Goal: Task Accomplishment & Management: Use online tool/utility

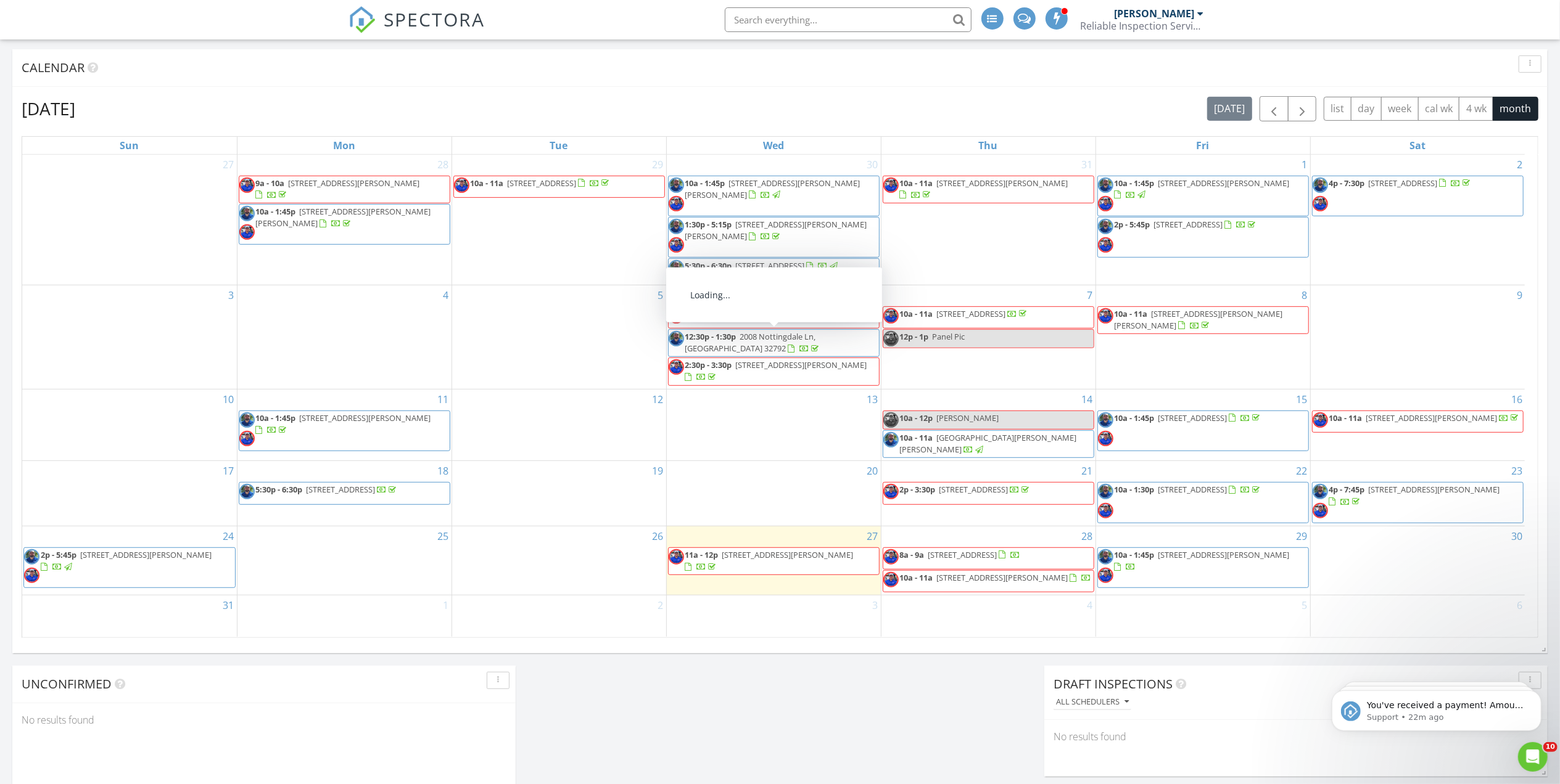
scroll to position [8, 0]
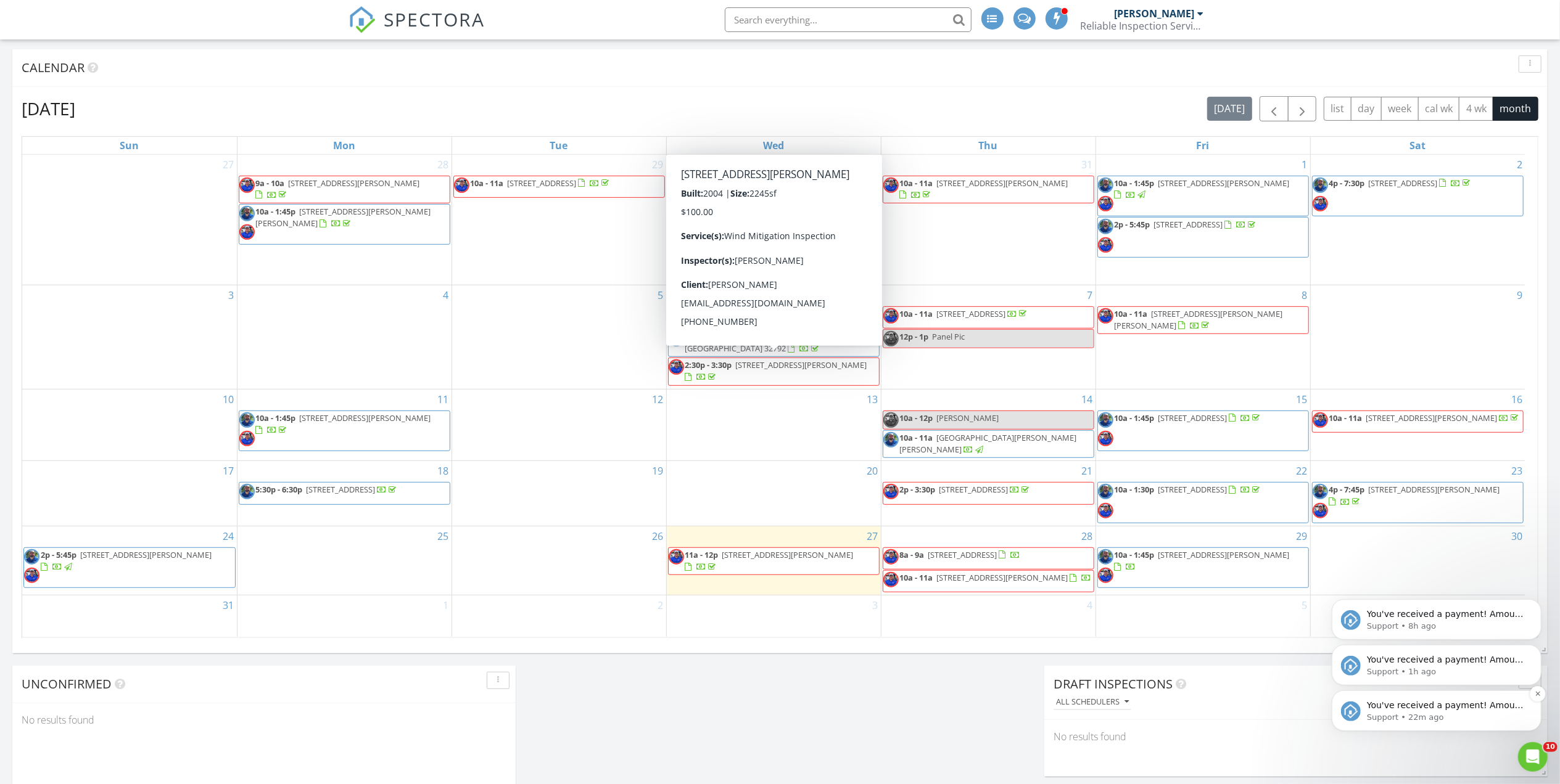
click at [1457, 713] on p "Support • 22m ago" at bounding box center [1445, 717] width 159 height 11
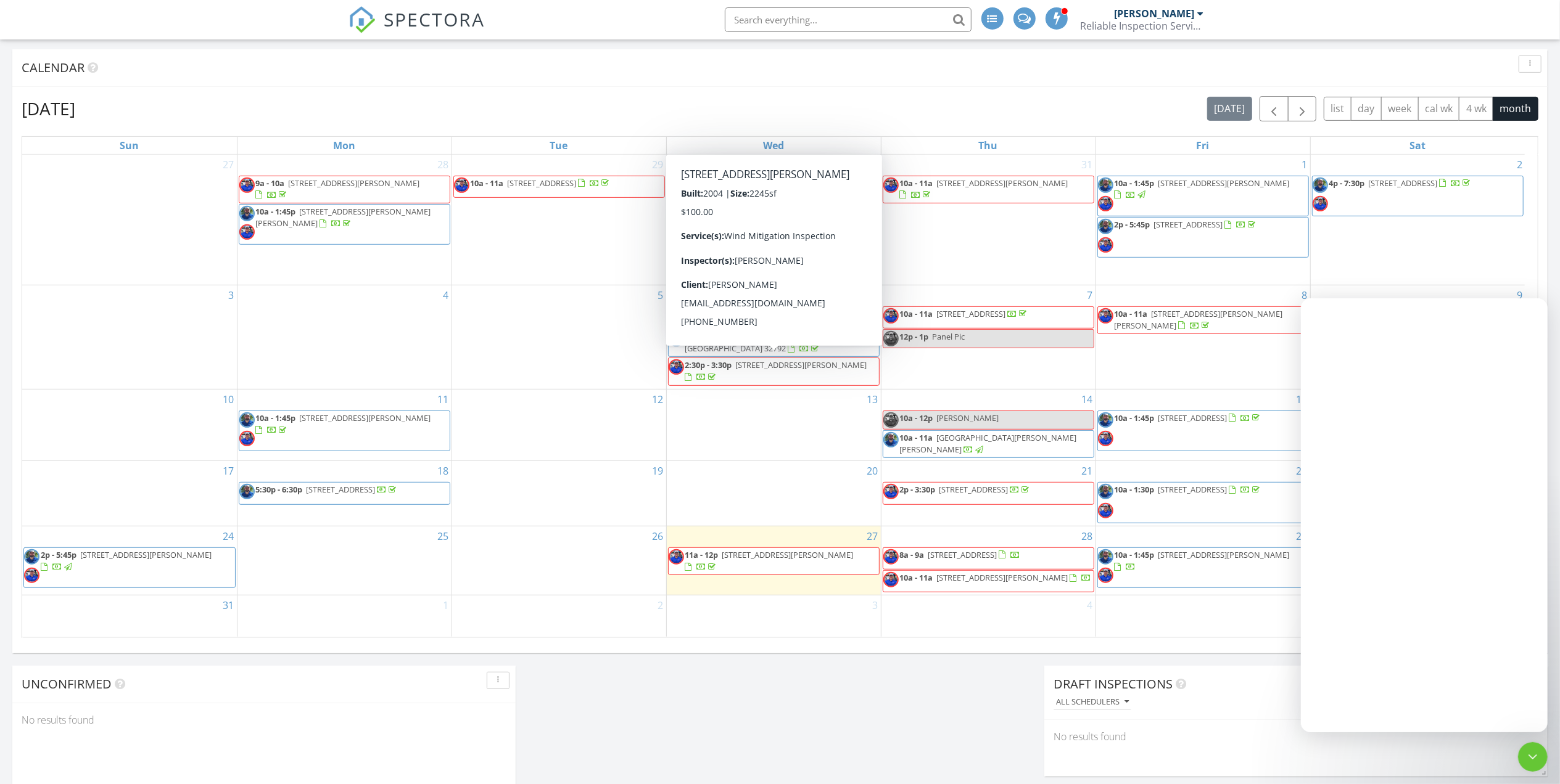
scroll to position [0, 0]
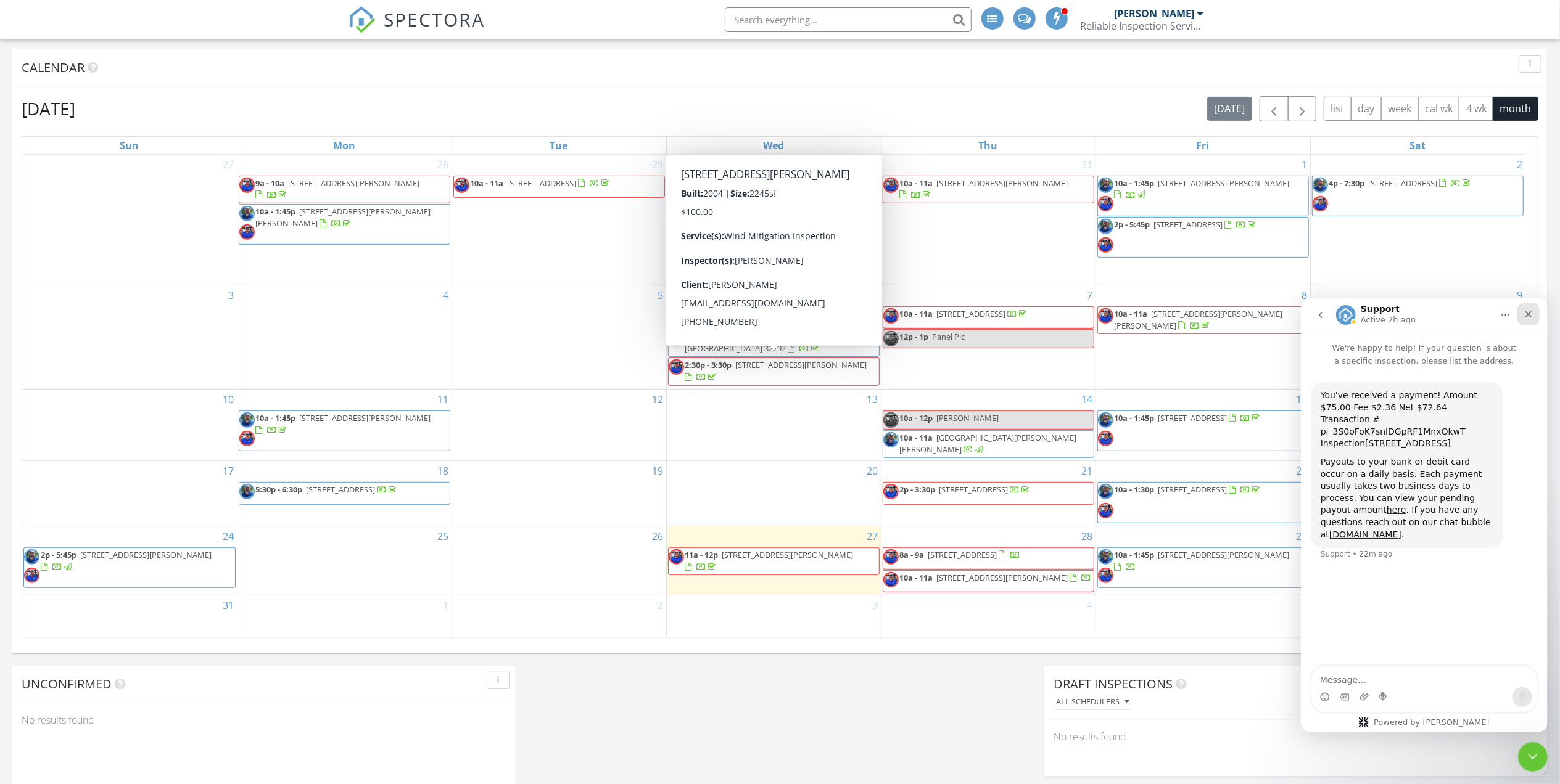
click at [1523, 313] on icon "Close" at bounding box center [1528, 314] width 10 height 10
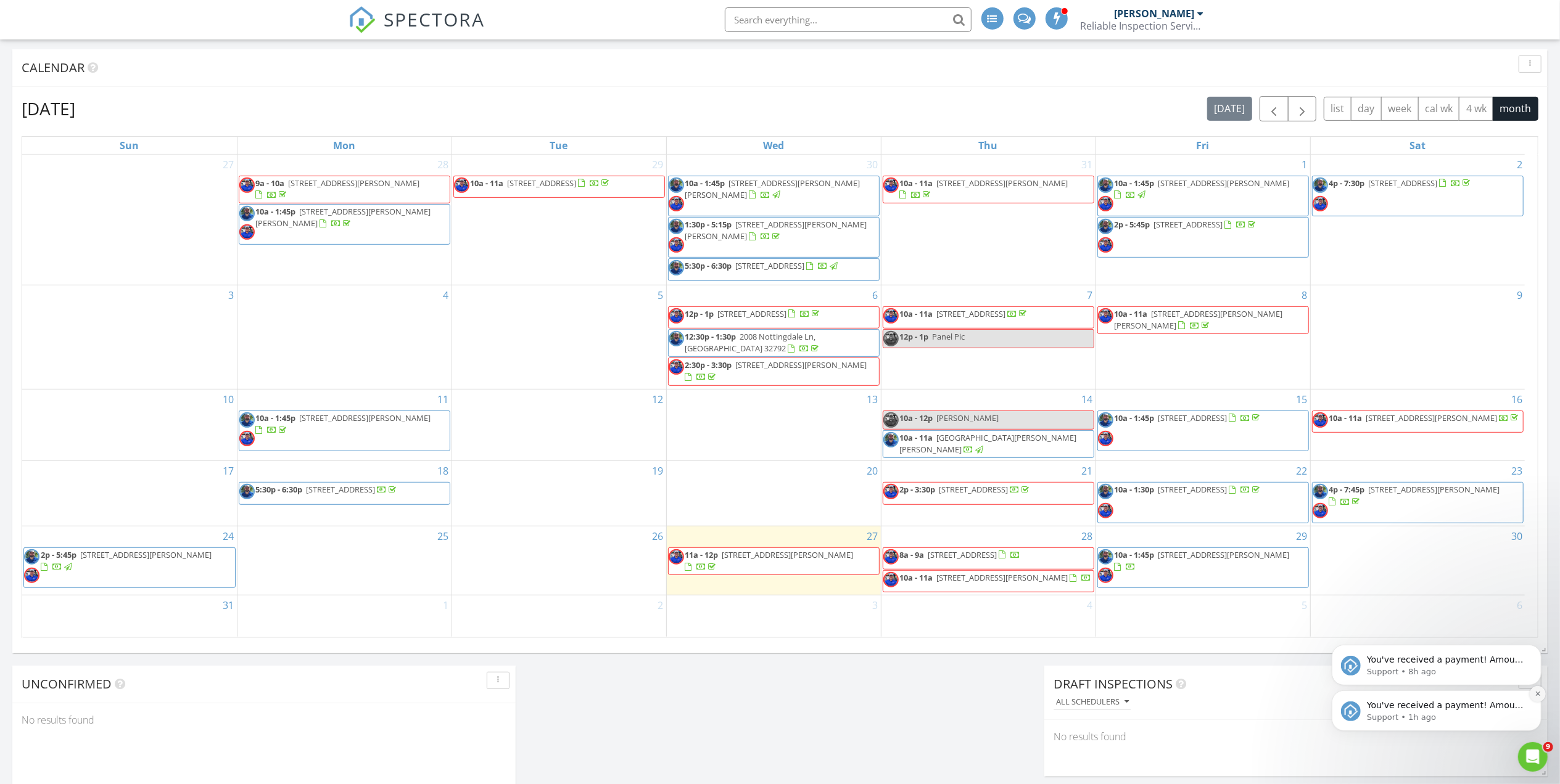
click at [1536, 694] on icon "Dismiss notification" at bounding box center [1536, 693] width 4 height 4
click at [1537, 691] on icon "Dismiss notification" at bounding box center [1537, 693] width 7 height 7
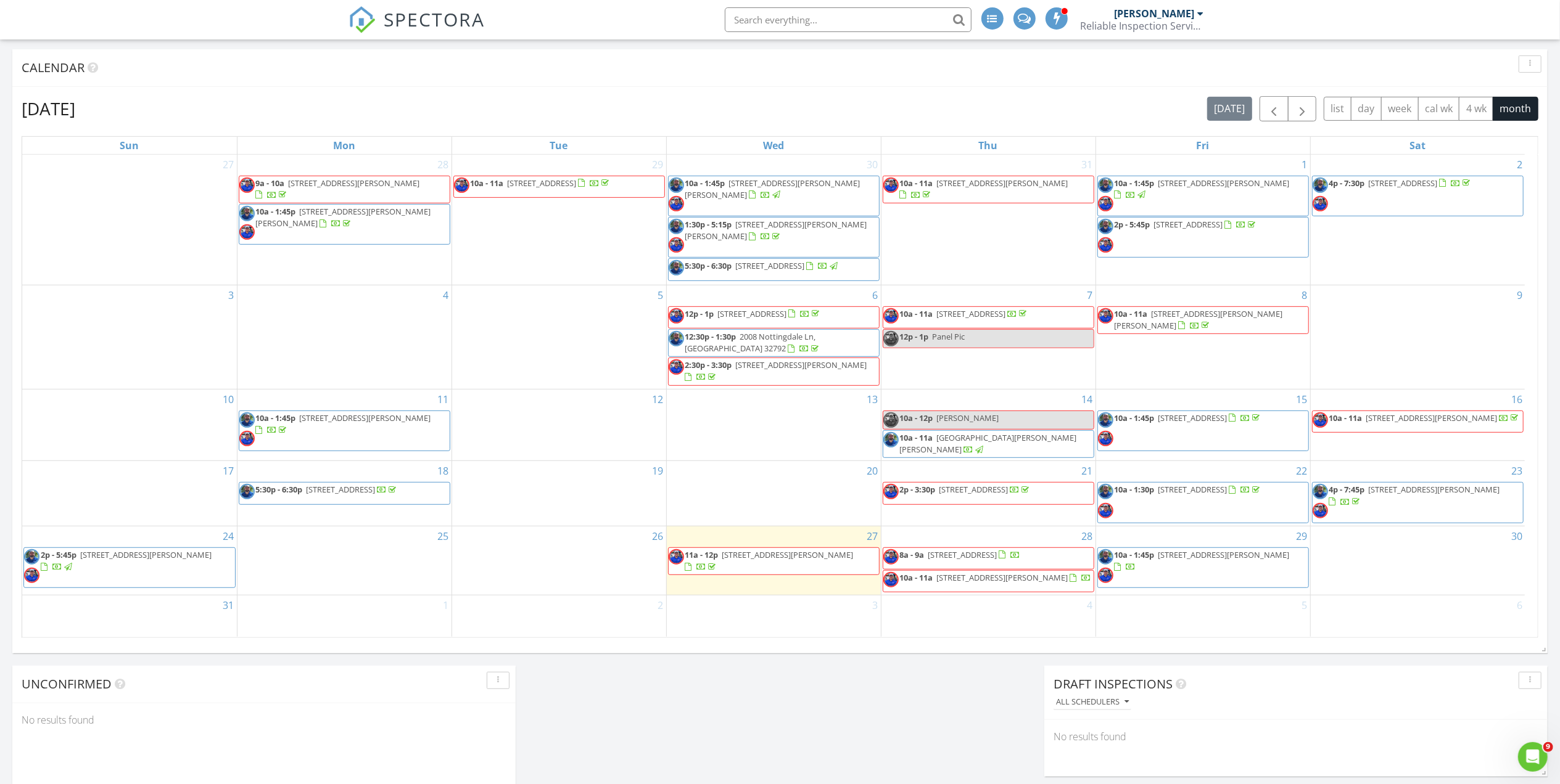
click at [981, 616] on div "4" at bounding box center [989, 616] width 214 height 41
click at [962, 536] on div "28 8a - 9a 3931 SE 21st Pl, Cape Coral 33904 10a - 11a 8990 Woodgate Manor Ct, …" at bounding box center [989, 561] width 214 height 69
click at [807, 536] on div "27 11a - 12p 1288 S Brandywine Cir 4, Fort Myers 33919" at bounding box center [774, 561] width 214 height 69
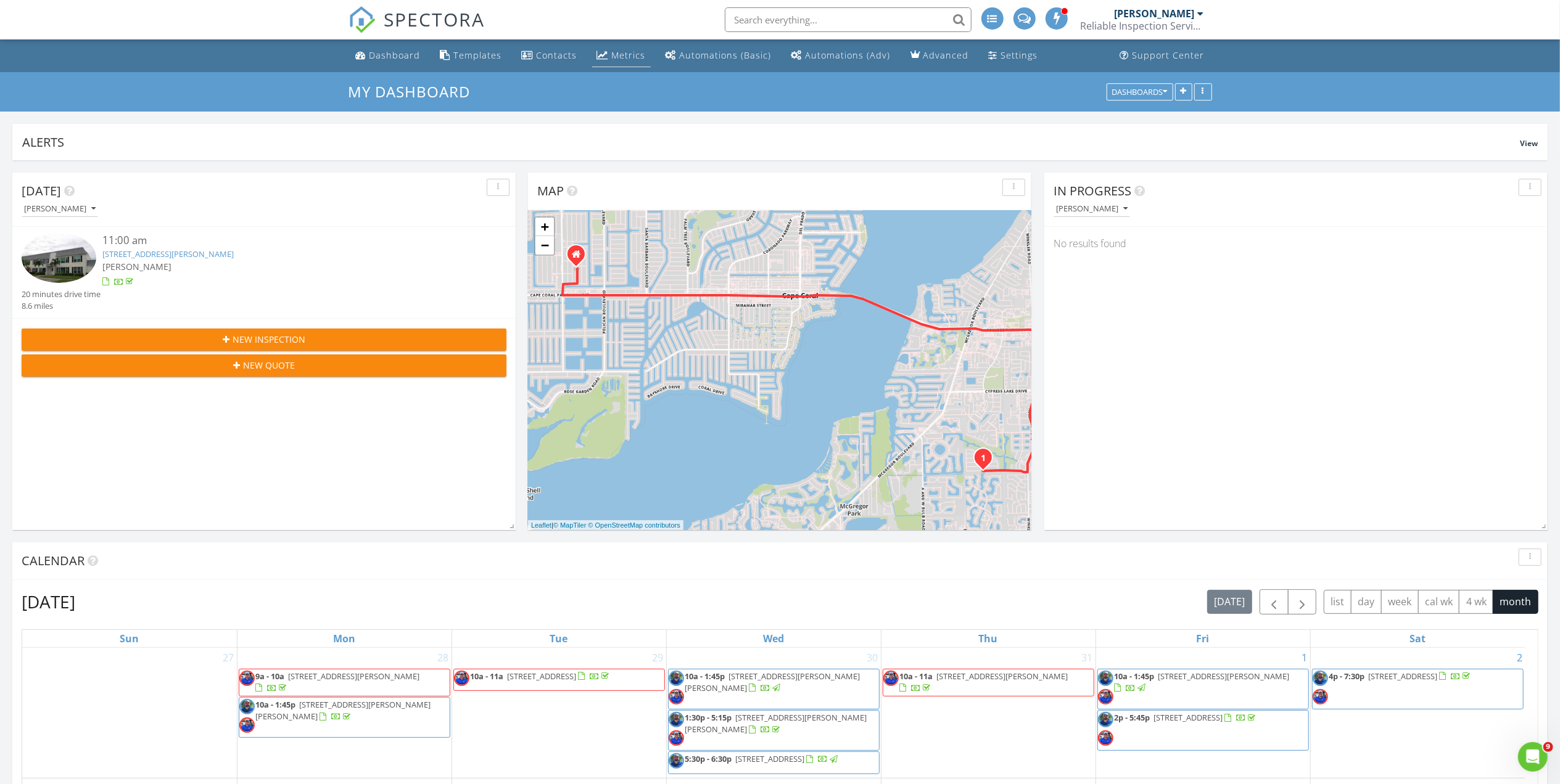
click at [633, 53] on div "Metrics" at bounding box center [628, 55] width 34 height 12
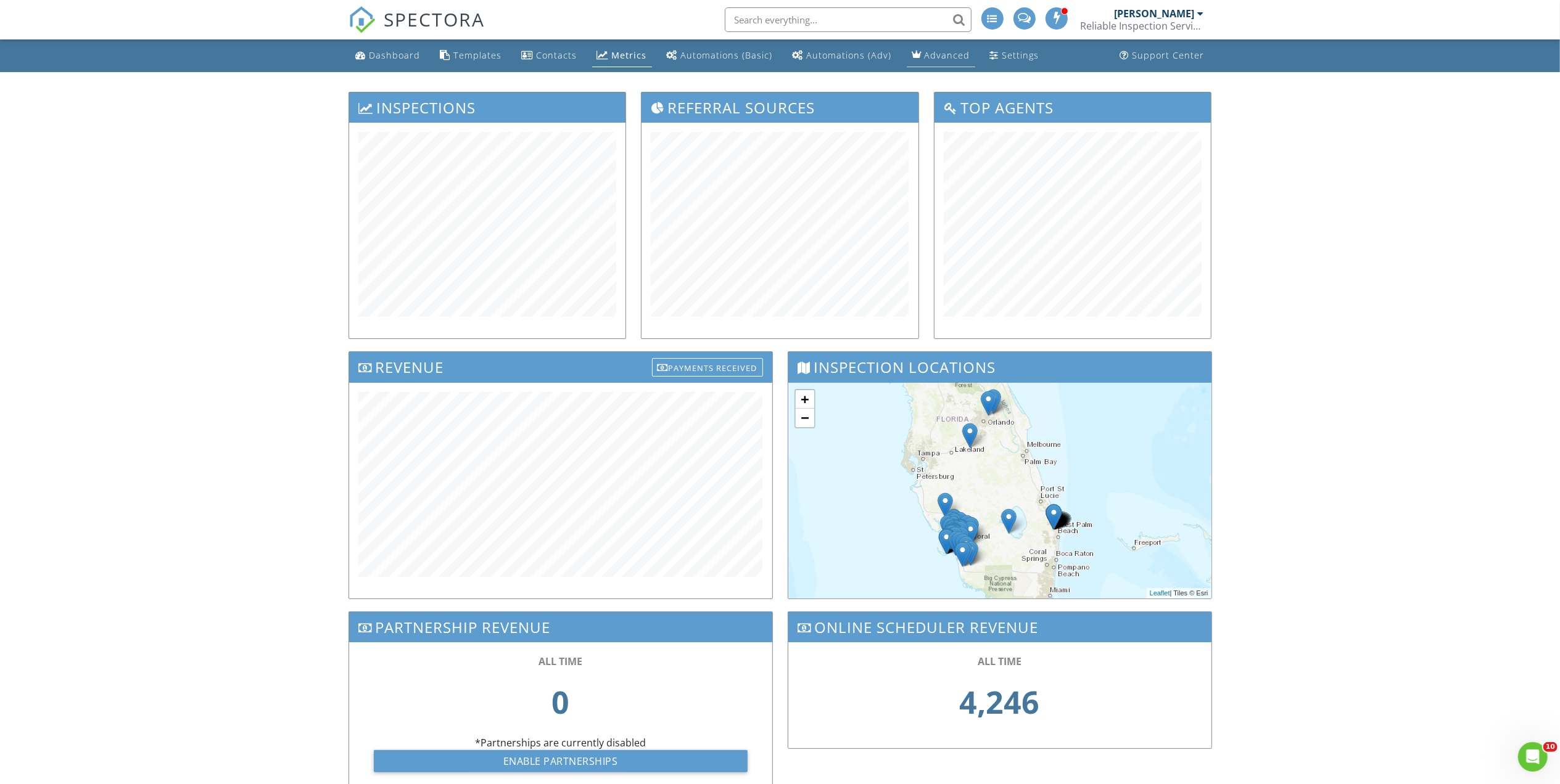
click at [940, 55] on div "Advanced" at bounding box center [948, 55] width 46 height 12
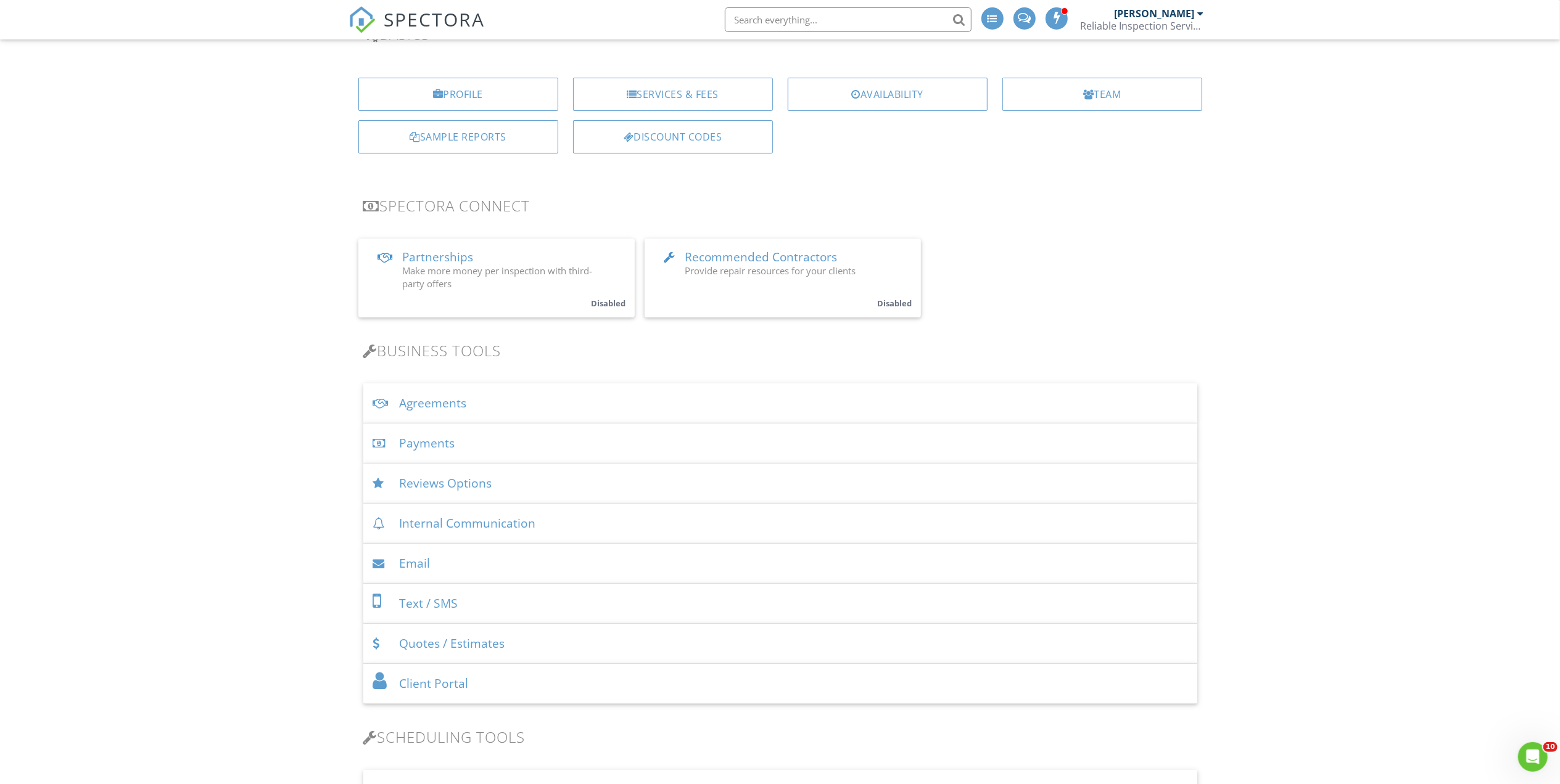
scroll to position [164, 0]
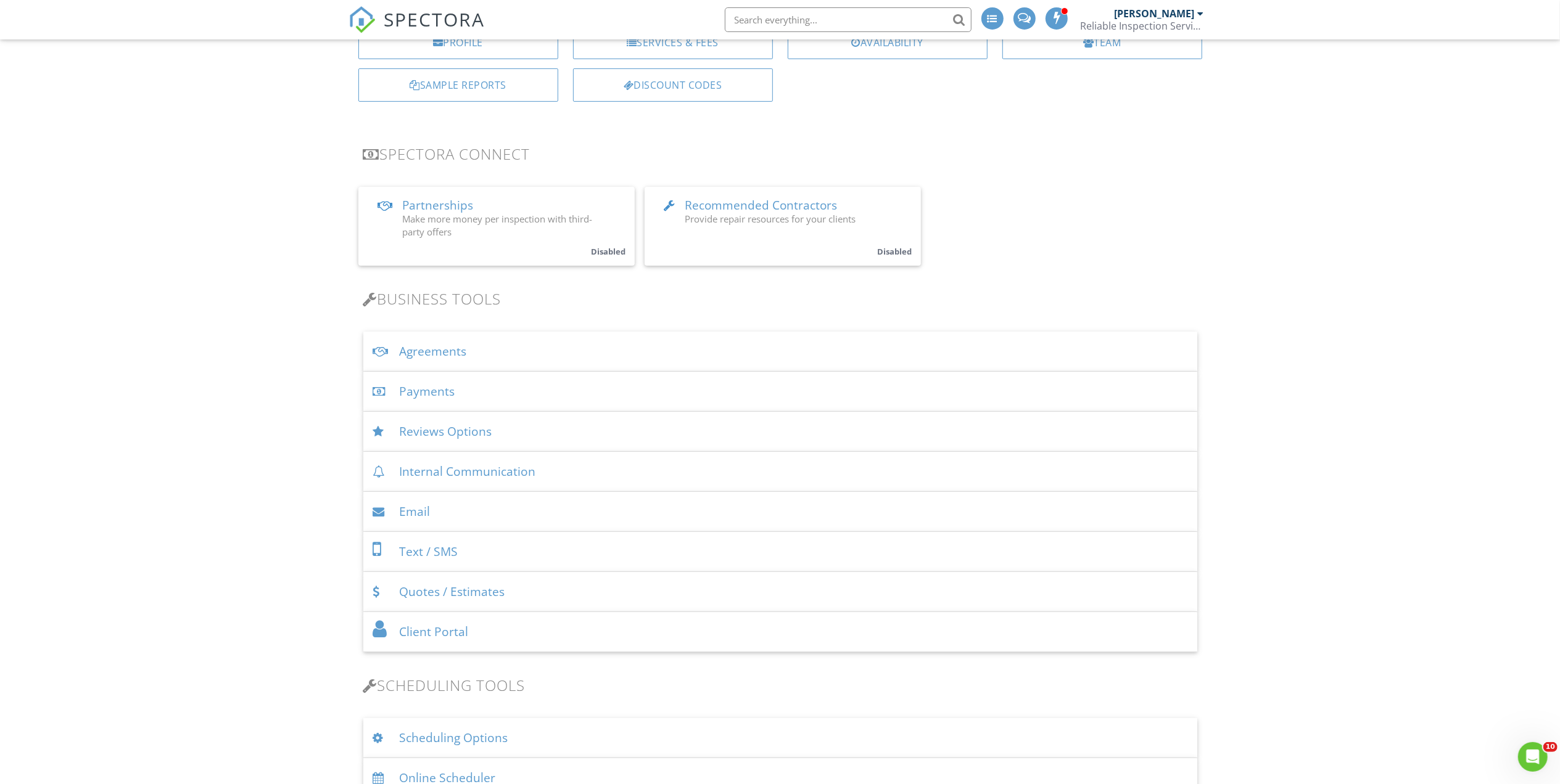
click at [511, 386] on div "Payments" at bounding box center [780, 392] width 834 height 40
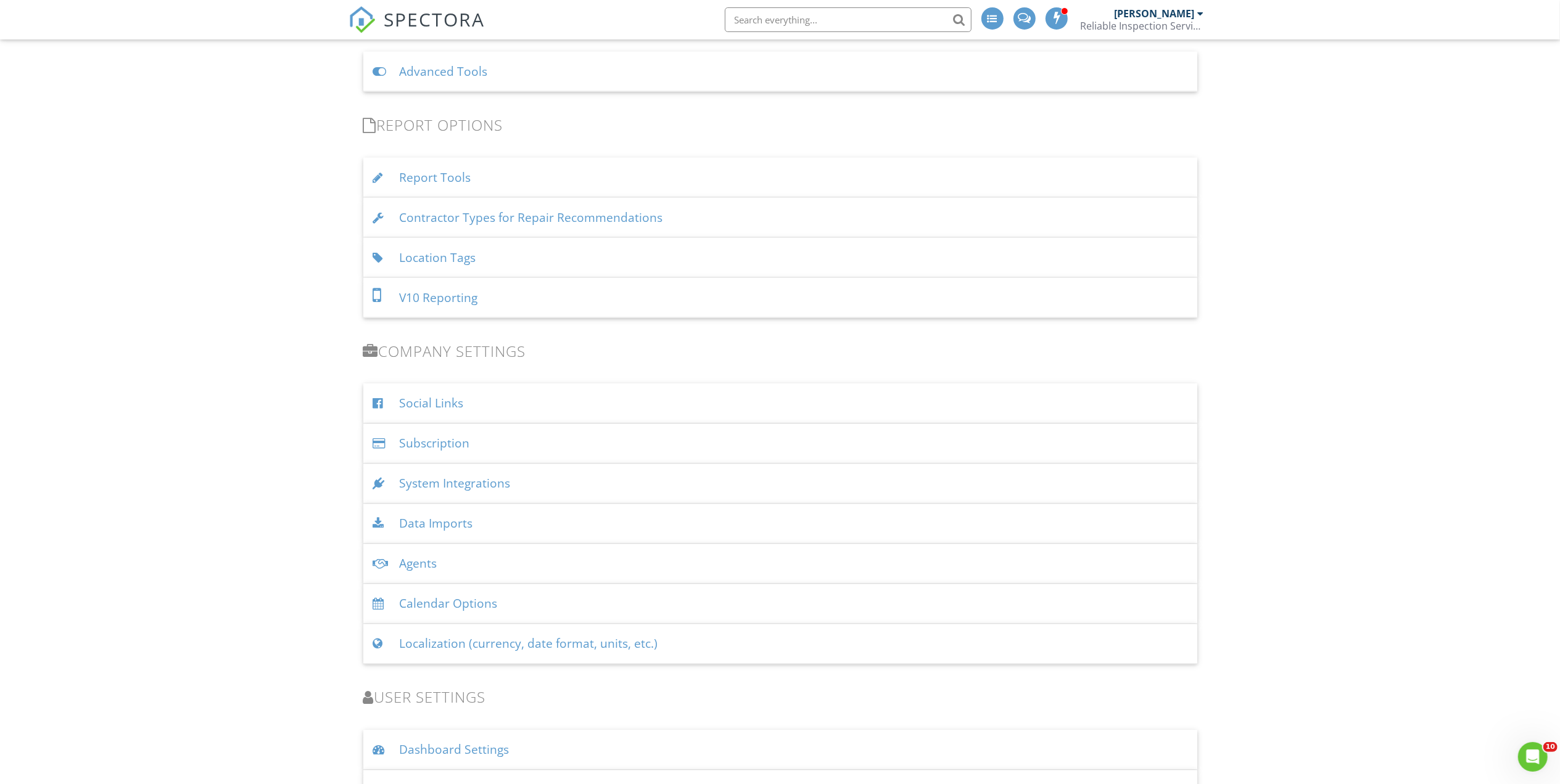
scroll to position [2055, 0]
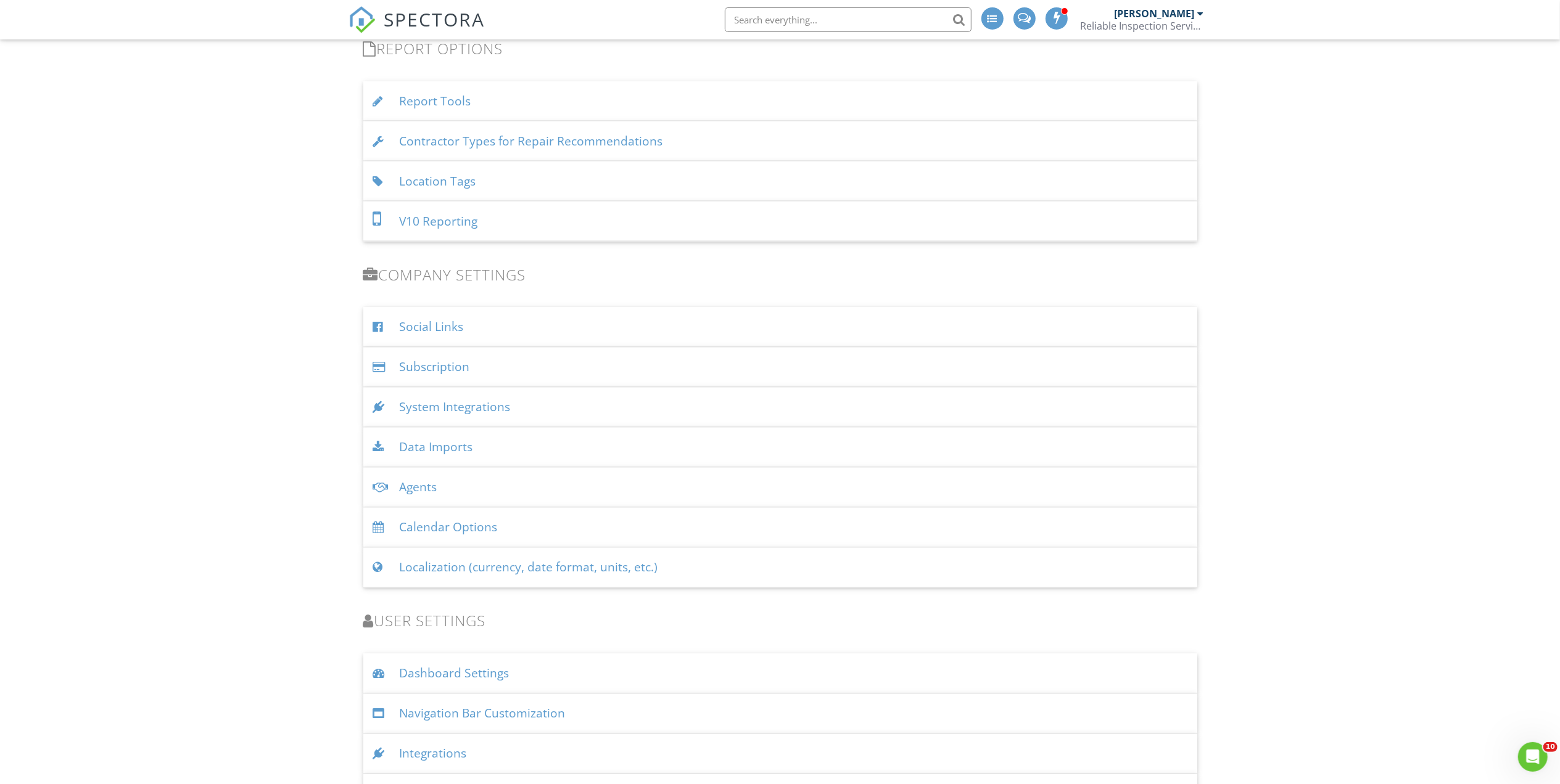
click at [482, 455] on div "Data Imports" at bounding box center [780, 447] width 834 height 40
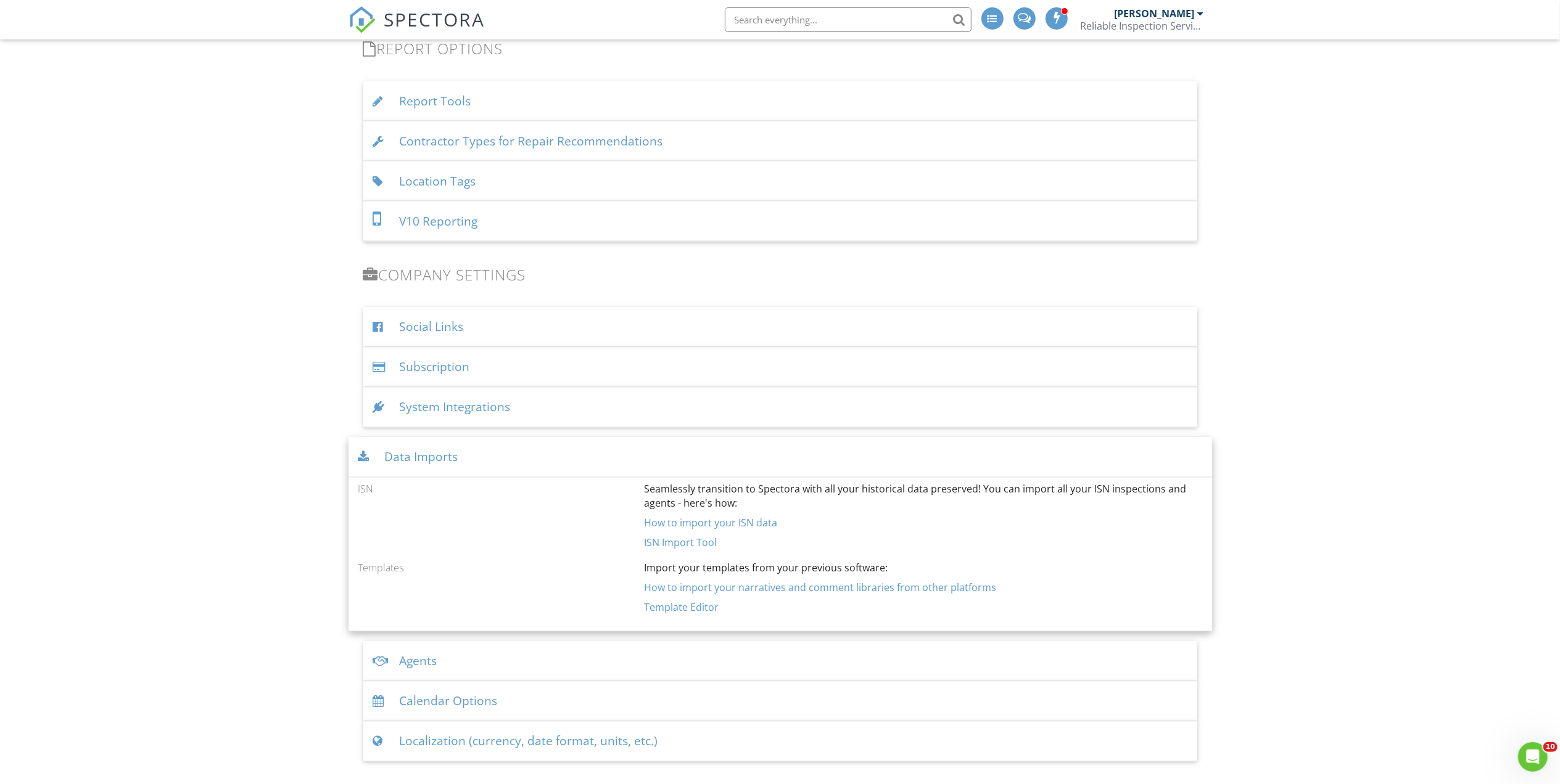
click at [526, 465] on div "Data Imports" at bounding box center [780, 457] width 864 height 40
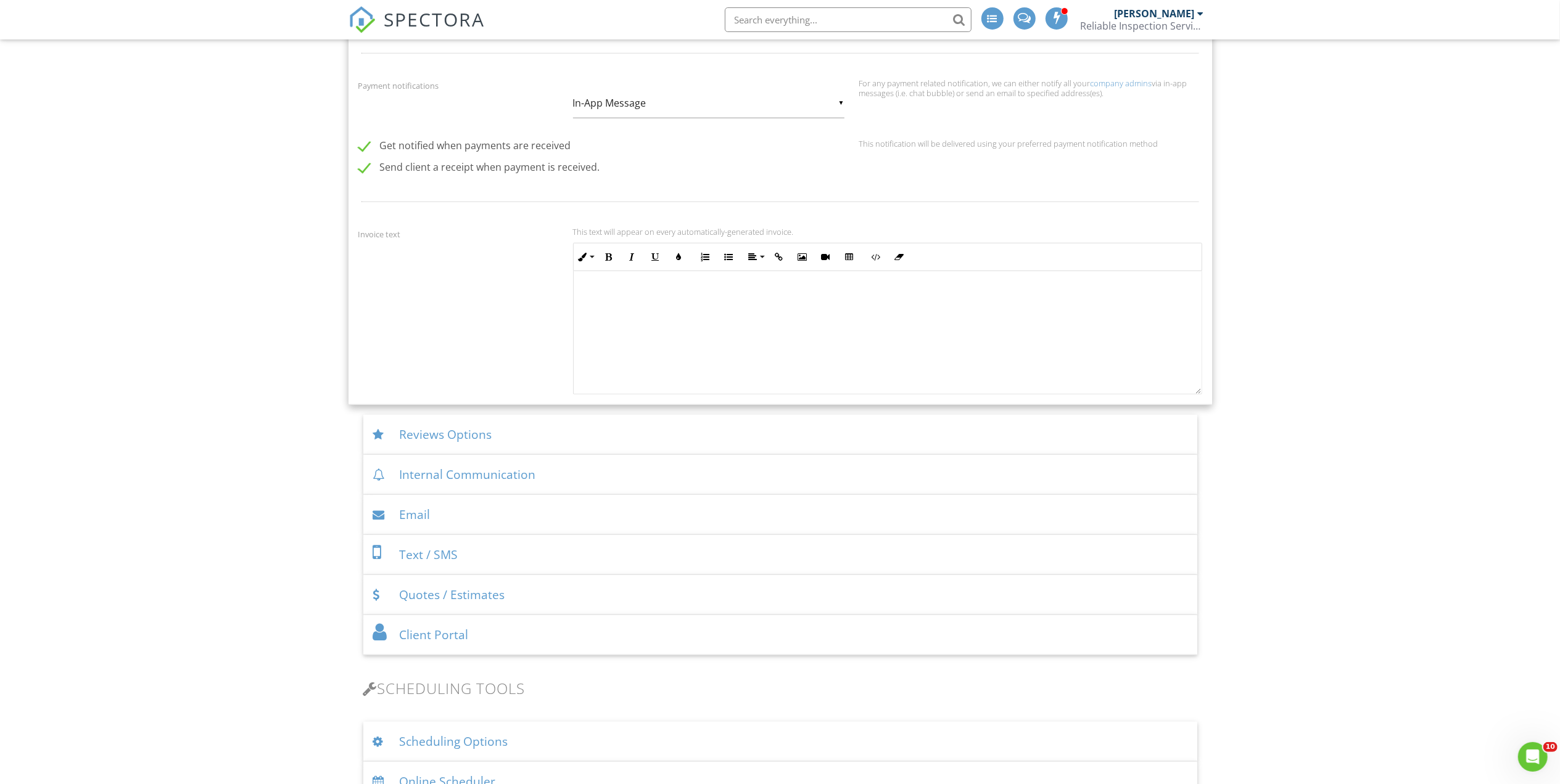
scroll to position [1037, 0]
click at [521, 434] on div "Reviews Options" at bounding box center [780, 440] width 834 height 40
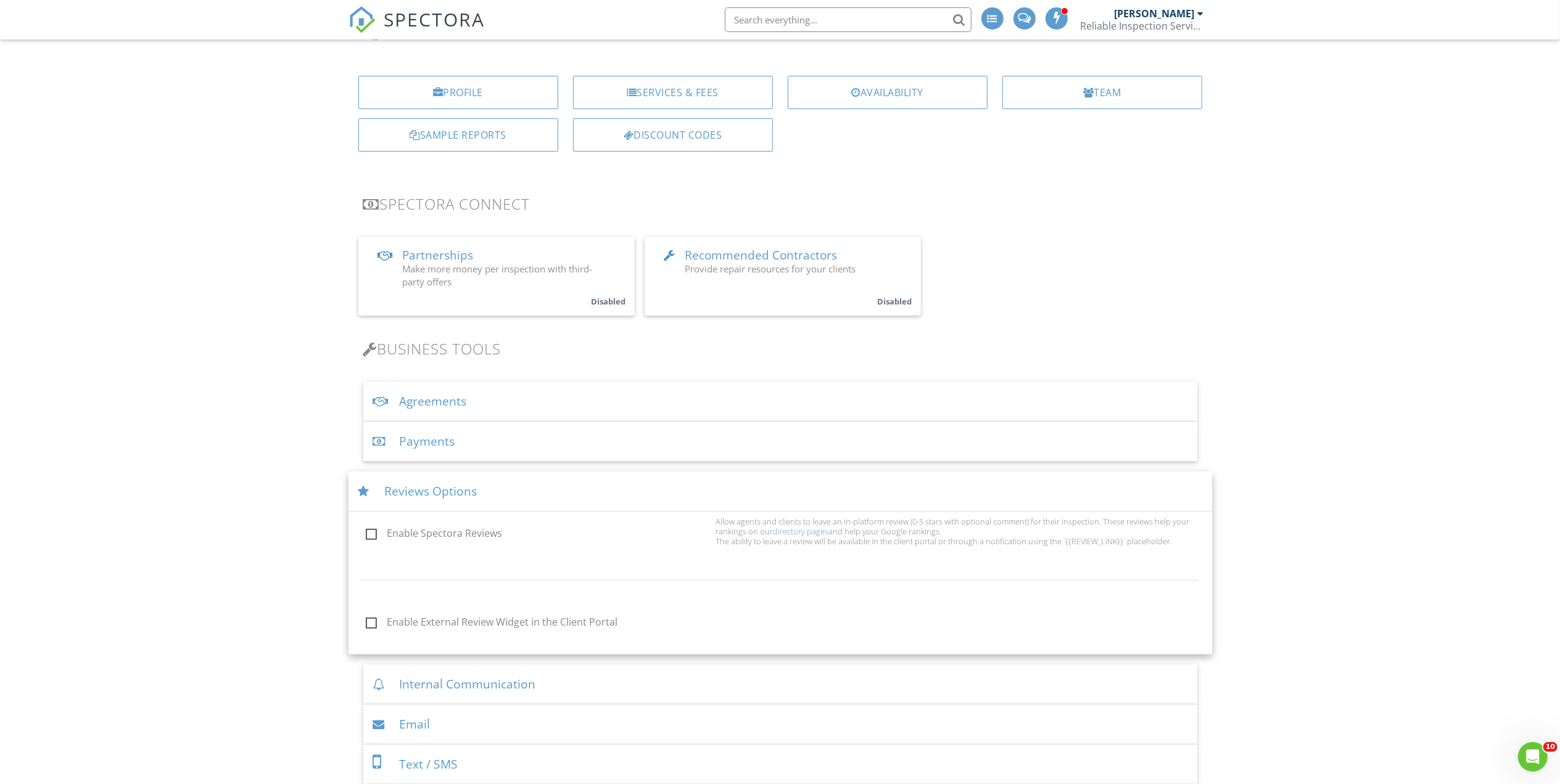
scroll to position [106, 0]
drag, startPoint x: 569, startPoint y: 499, endPoint x: 579, endPoint y: 504, distance: 11.2
click at [578, 504] on div "Reviews Options" at bounding box center [780, 499] width 864 height 40
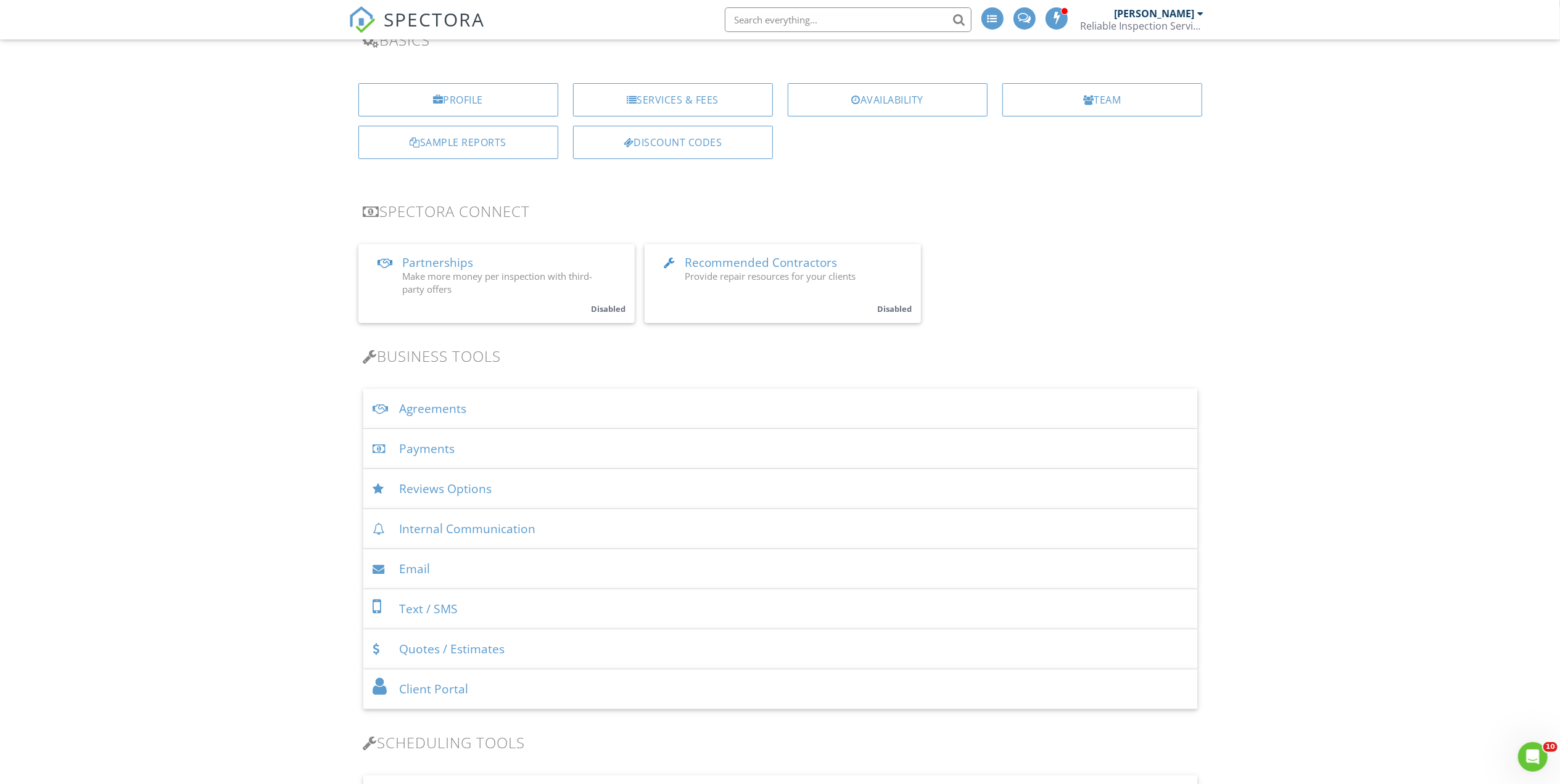
click at [529, 449] on div "Payments" at bounding box center [780, 449] width 834 height 40
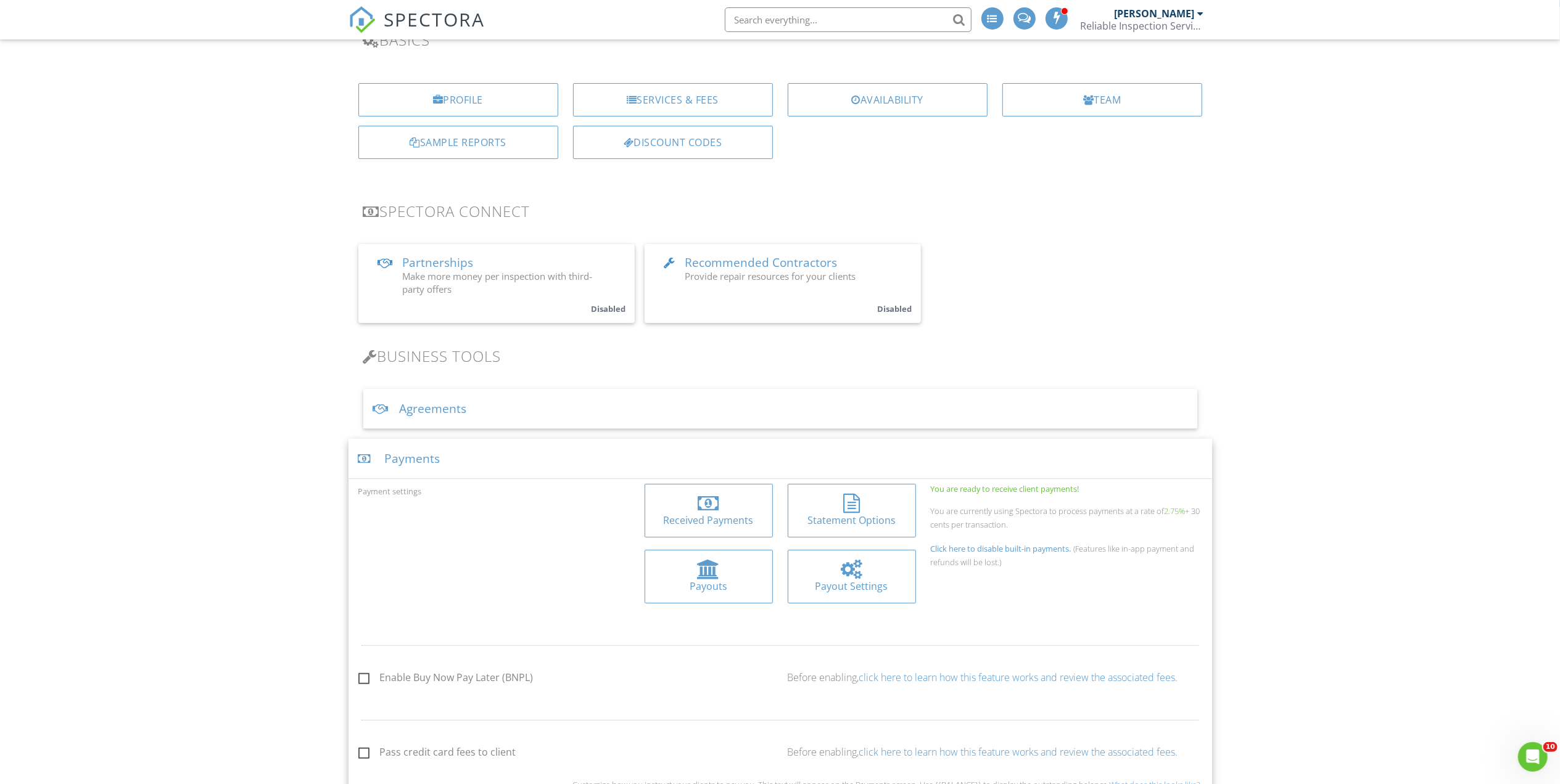
click at [823, 519] on div "Statement Options" at bounding box center [851, 520] width 108 height 14
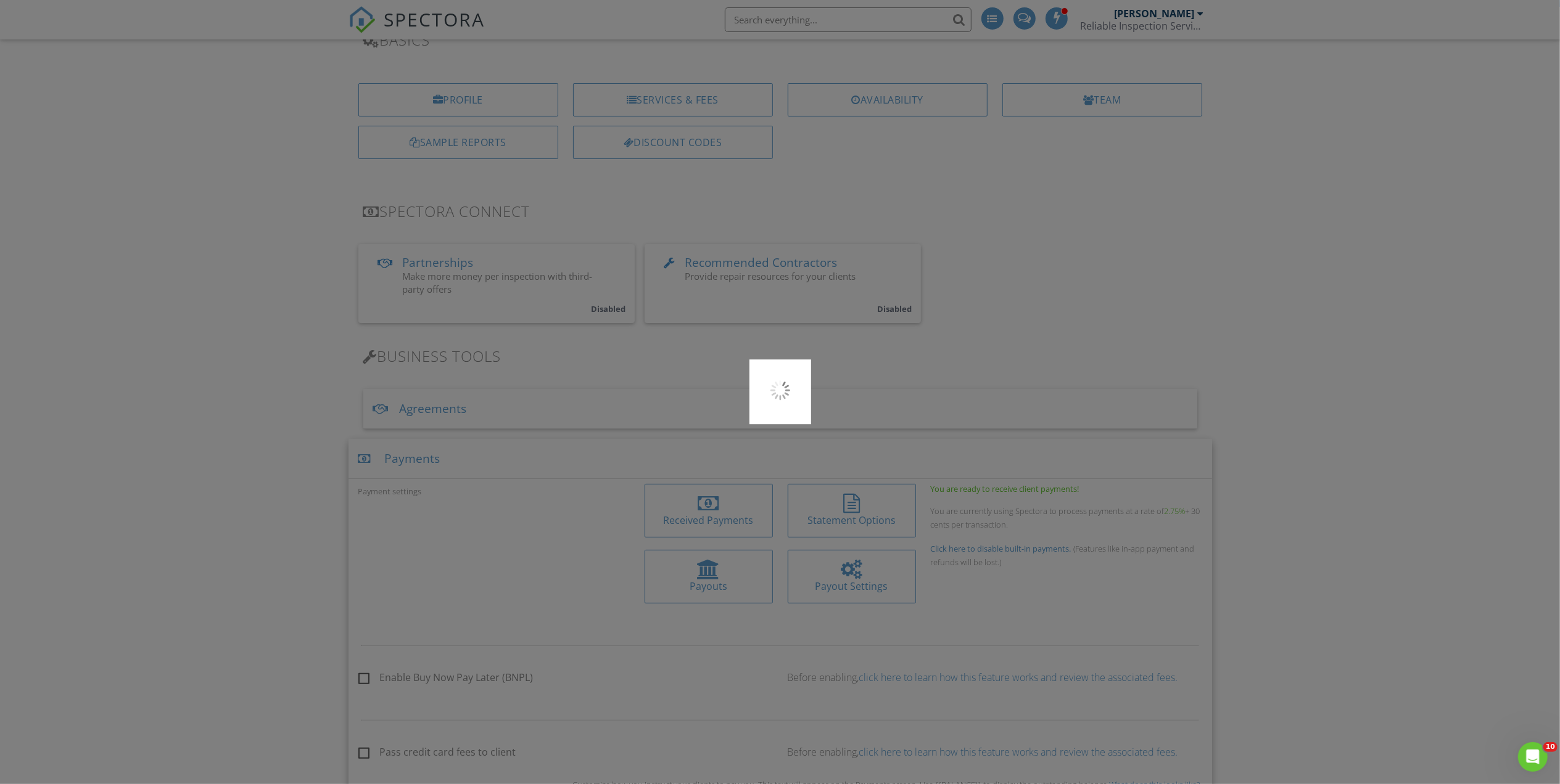
type input "RELIABLEINSPECTIONSFL.COM"
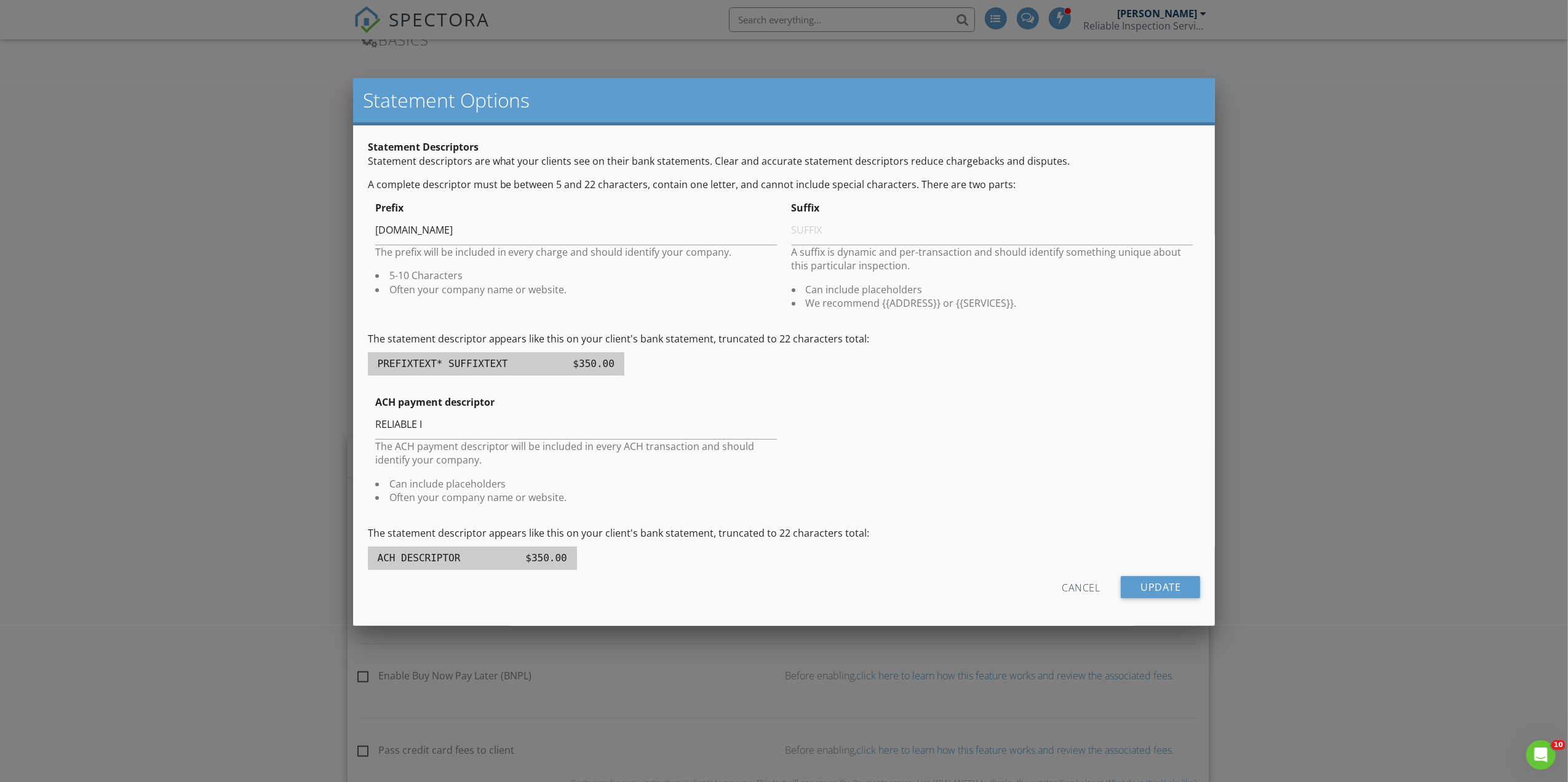
click at [1070, 589] on div "Cancel" at bounding box center [1081, 588] width 38 height 22
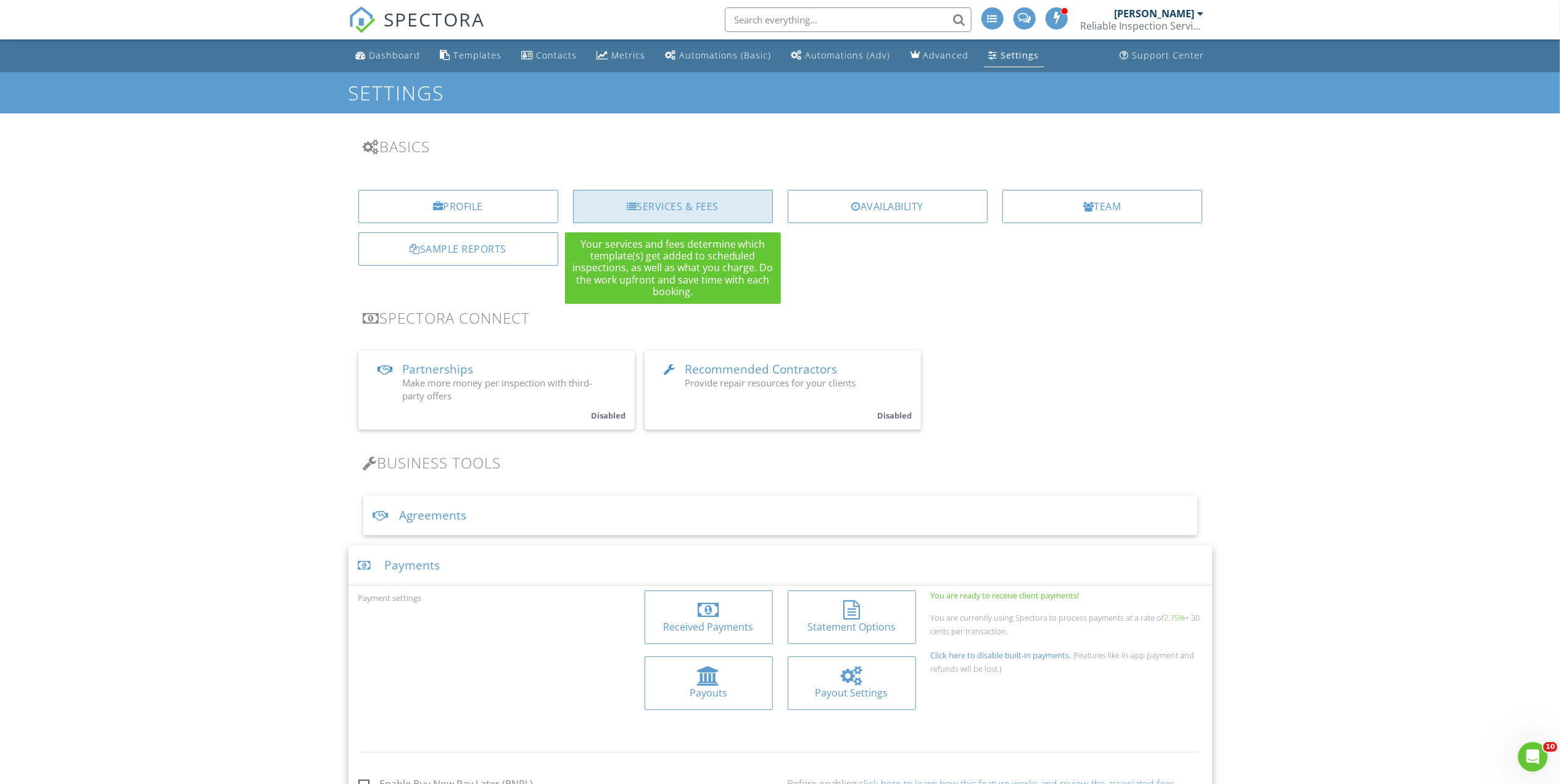
click at [721, 205] on div "Services & Fees" at bounding box center [673, 207] width 200 height 33
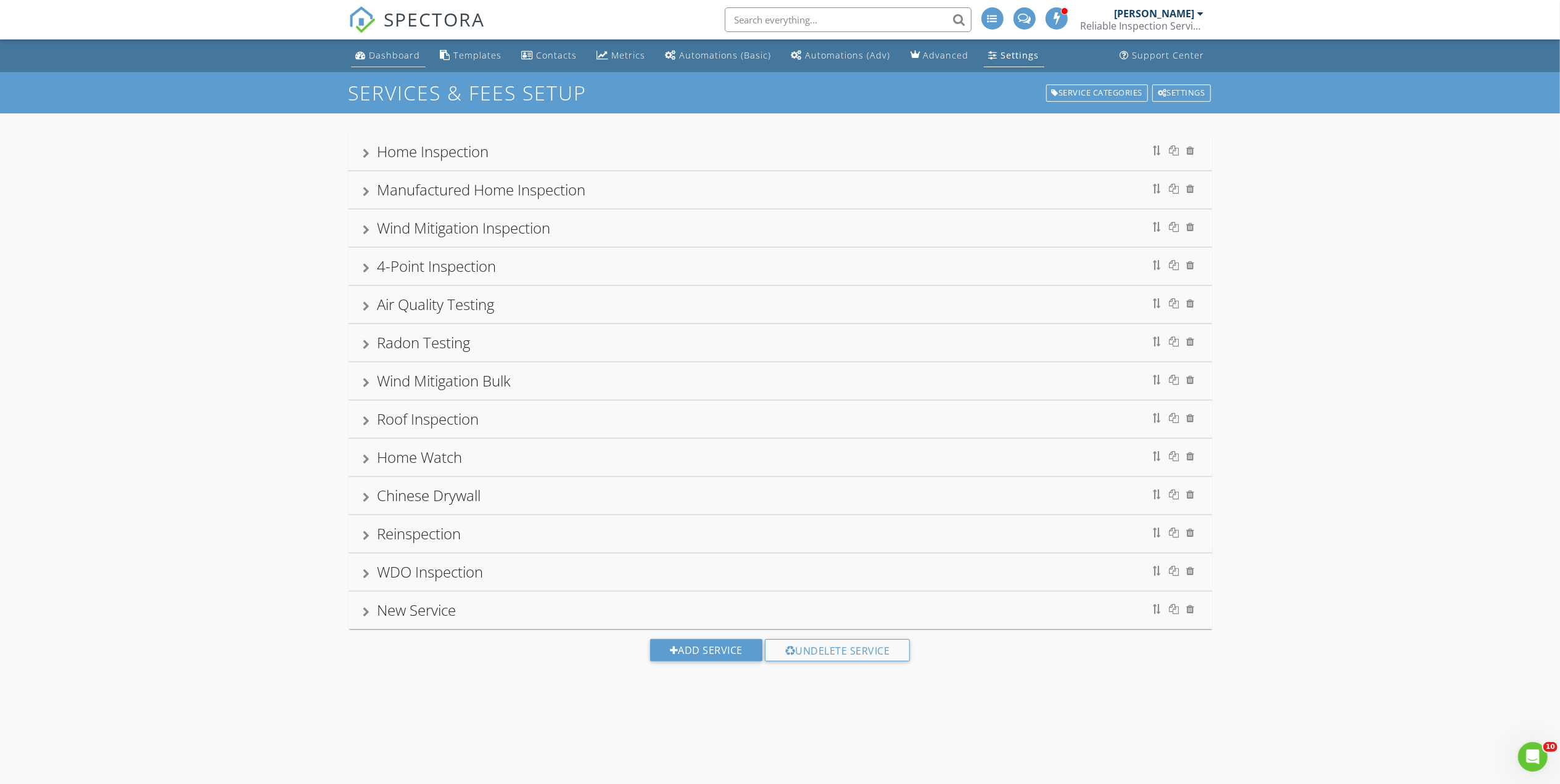
click at [399, 53] on div "Dashboard" at bounding box center [395, 55] width 51 height 12
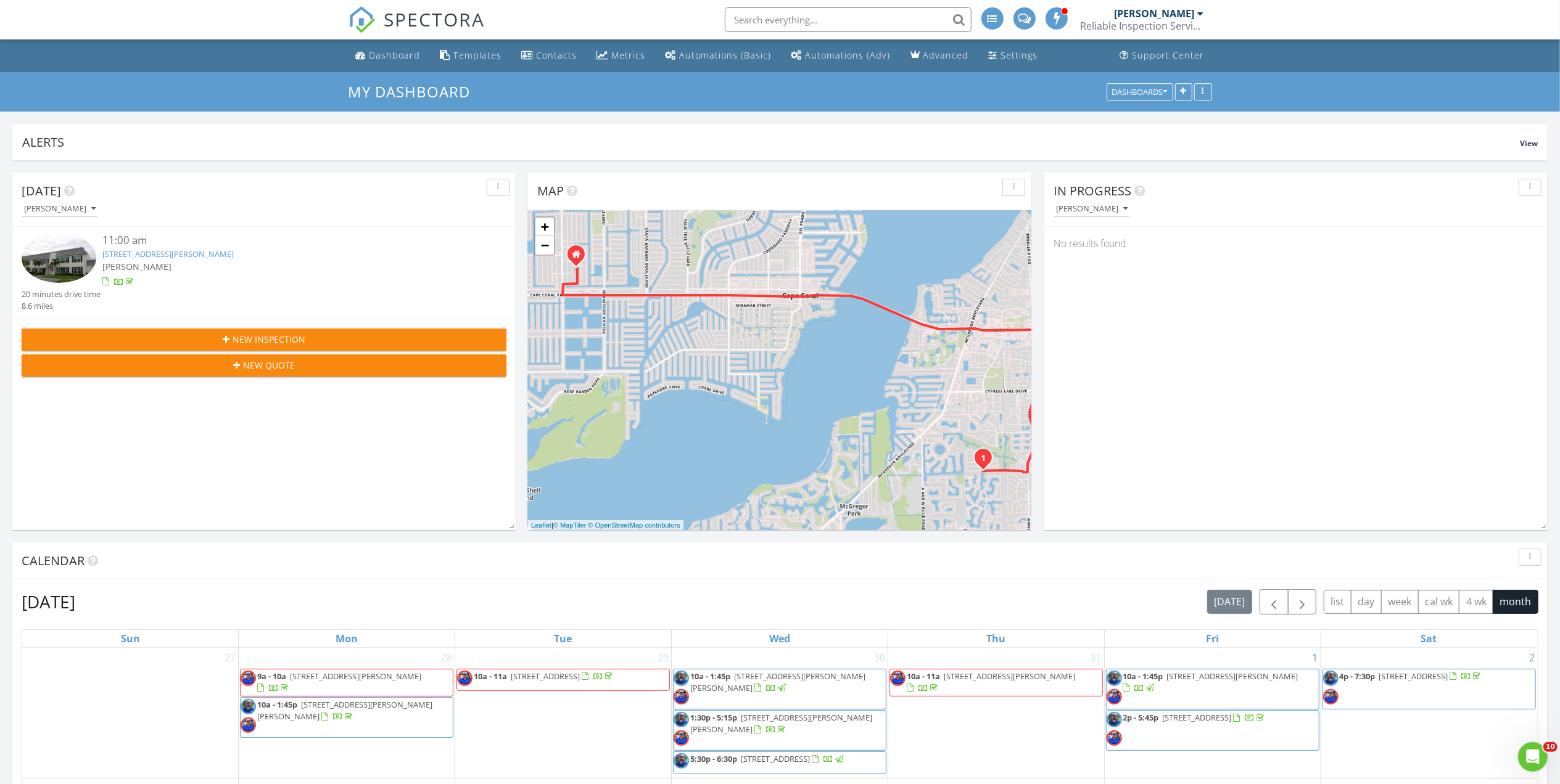
click at [995, 24] on div at bounding box center [992, 19] width 22 height 22
click at [1060, 21] on span at bounding box center [1057, 18] width 12 height 11
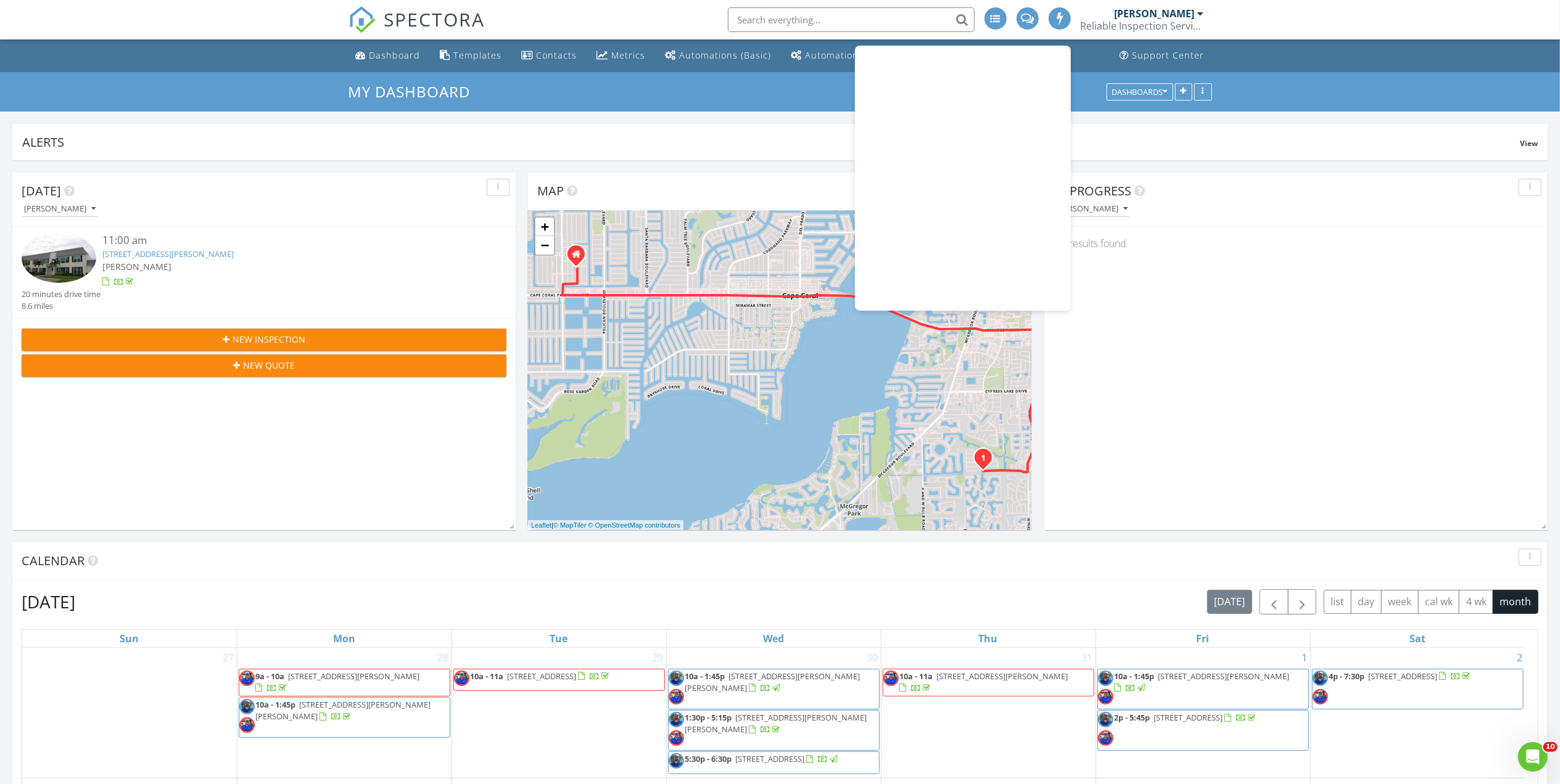
click at [1140, 17] on div "[PERSON_NAME]" at bounding box center [1155, 14] width 80 height 12
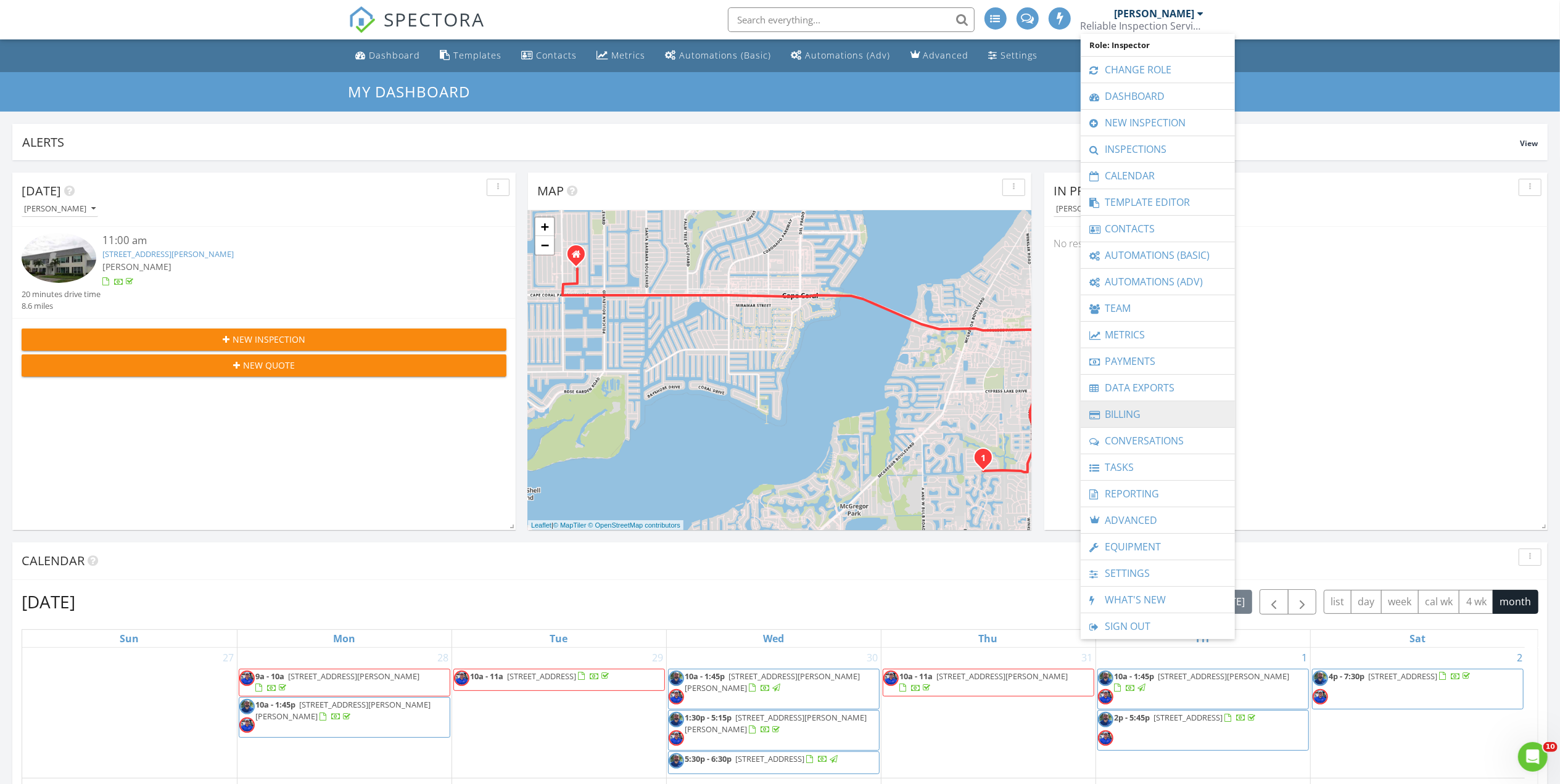
click at [1172, 413] on link "Billing" at bounding box center [1158, 415] width 142 height 26
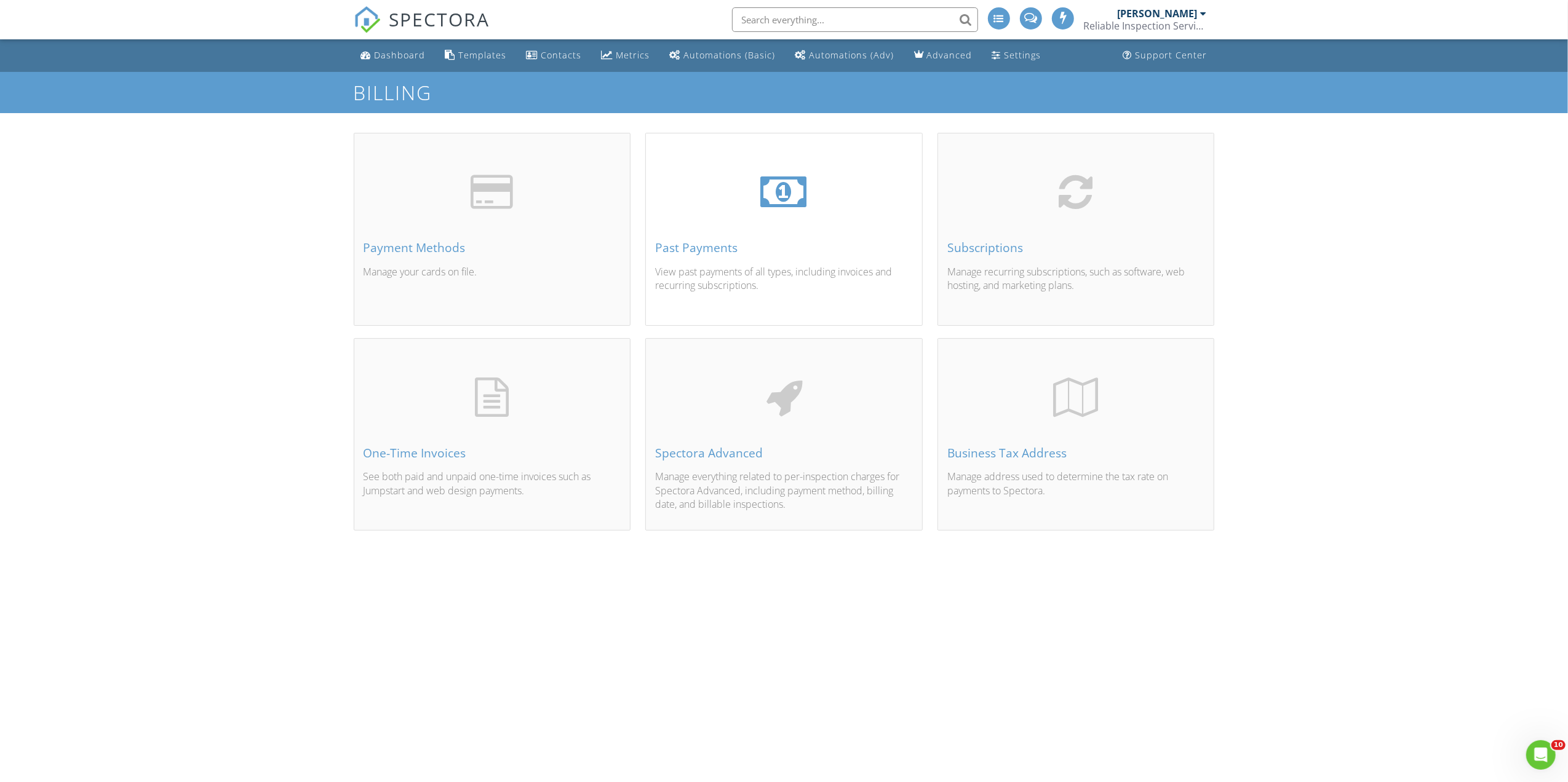
click at [827, 230] on div "Past Payments View past payments of all types, including invoices and recurring…" at bounding box center [783, 244] width 276 height 162
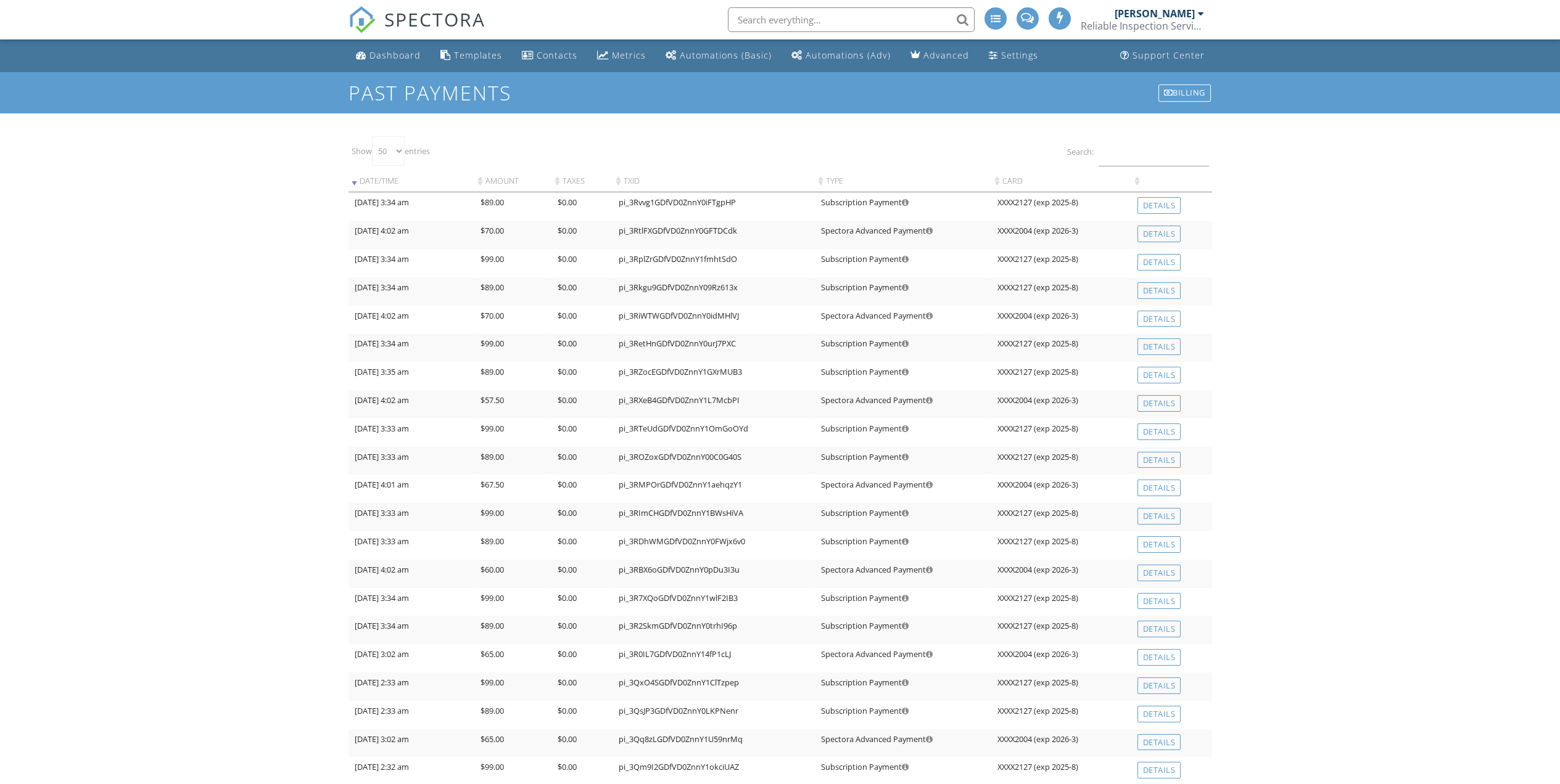
select select "50"
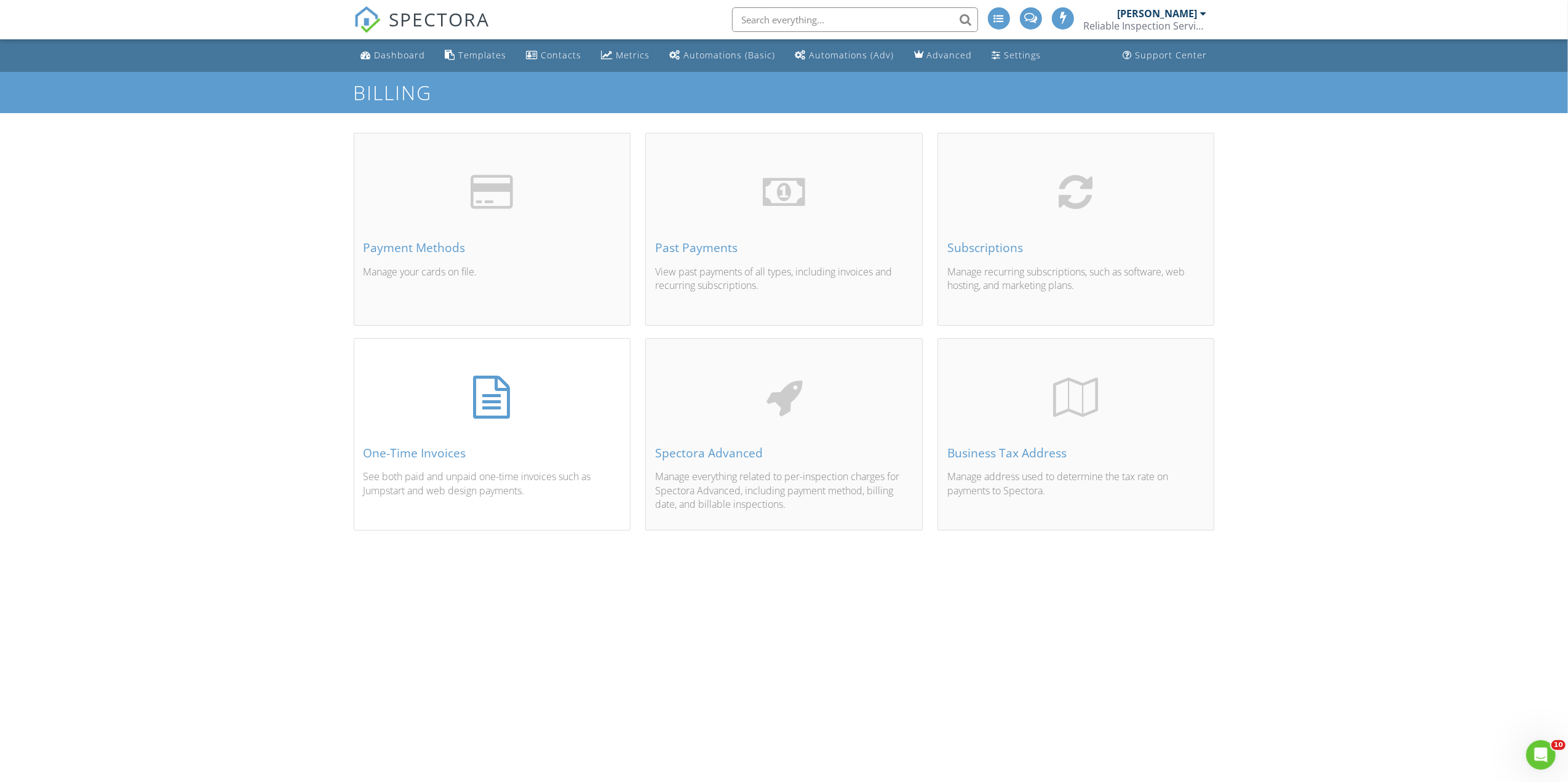
click at [586, 392] on div at bounding box center [492, 397] width 257 height 40
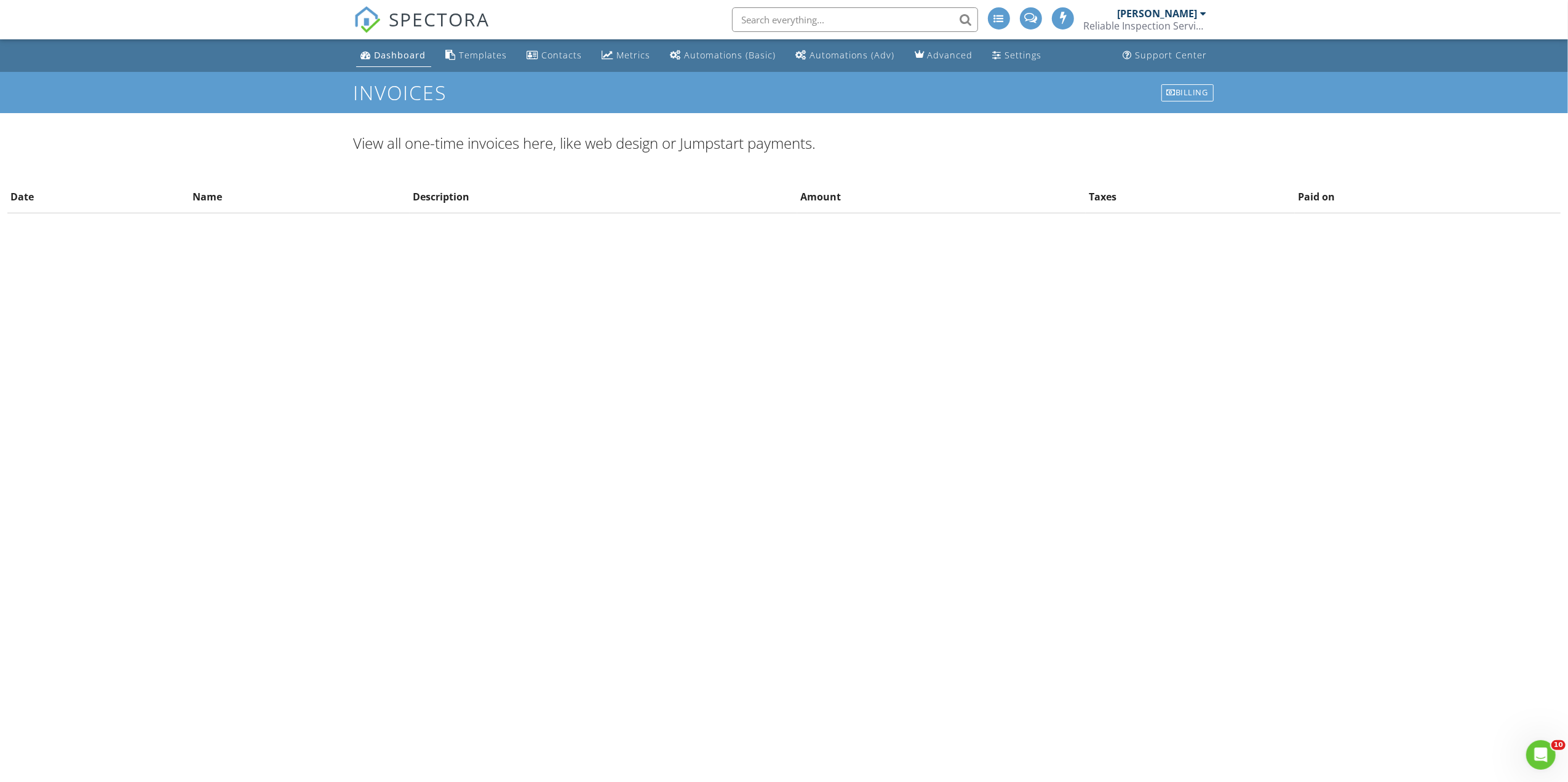
drag, startPoint x: 44, startPoint y: 245, endPoint x: 48, endPoint y: 234, distance: 11.7
click at [44, 245] on div "View all one-time invoices here, like web design or Jumpstart payments. Date Na…" at bounding box center [784, 180] width 1568 height 133
click at [52, 222] on div "View all one-time invoices here, like web design or Jumpstart payments. Date Na…" at bounding box center [784, 180] width 1568 height 94
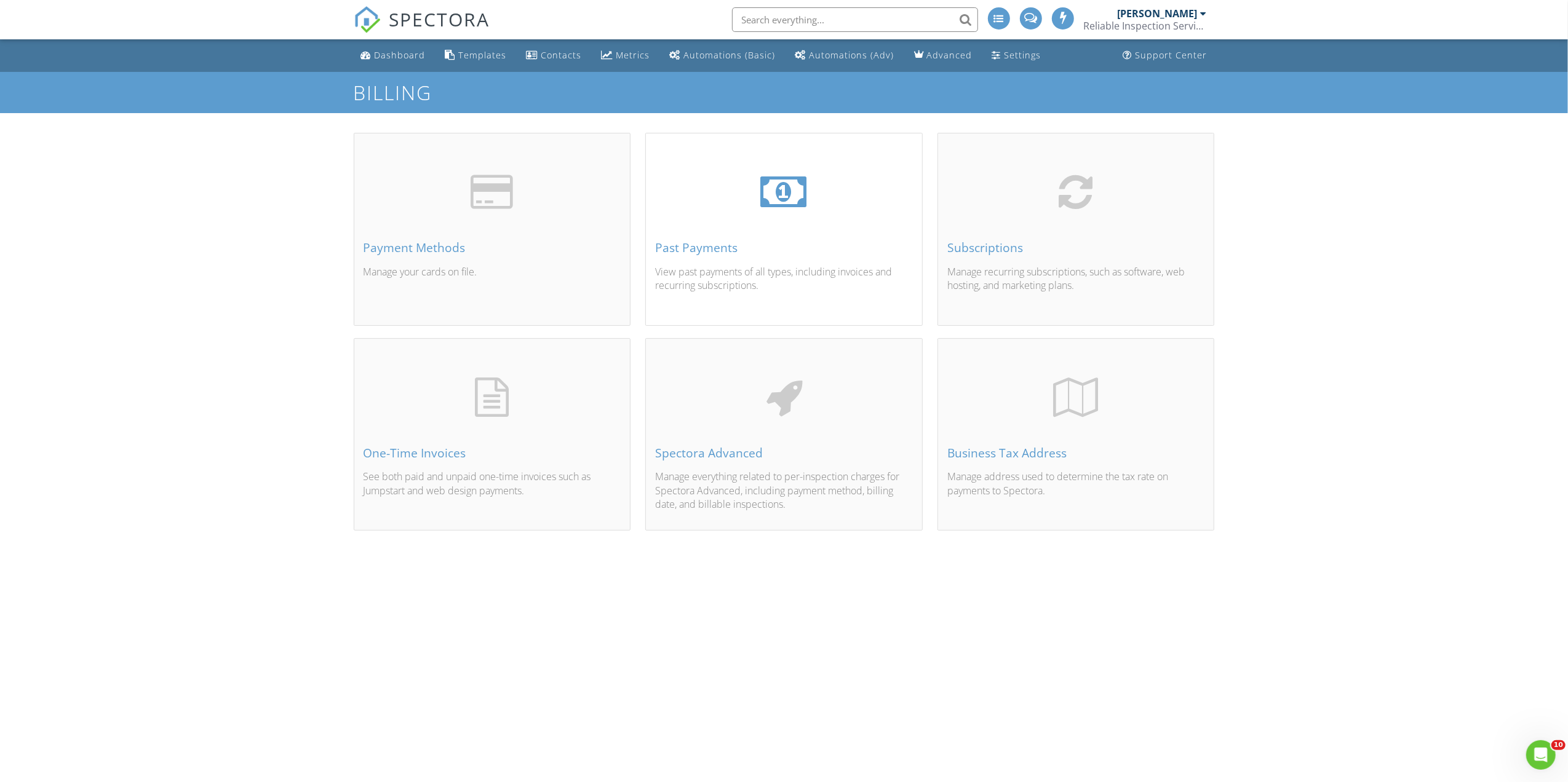
click at [808, 256] on div "Past Payments View past payments of all types, including invoices and recurring…" at bounding box center [783, 244] width 276 height 162
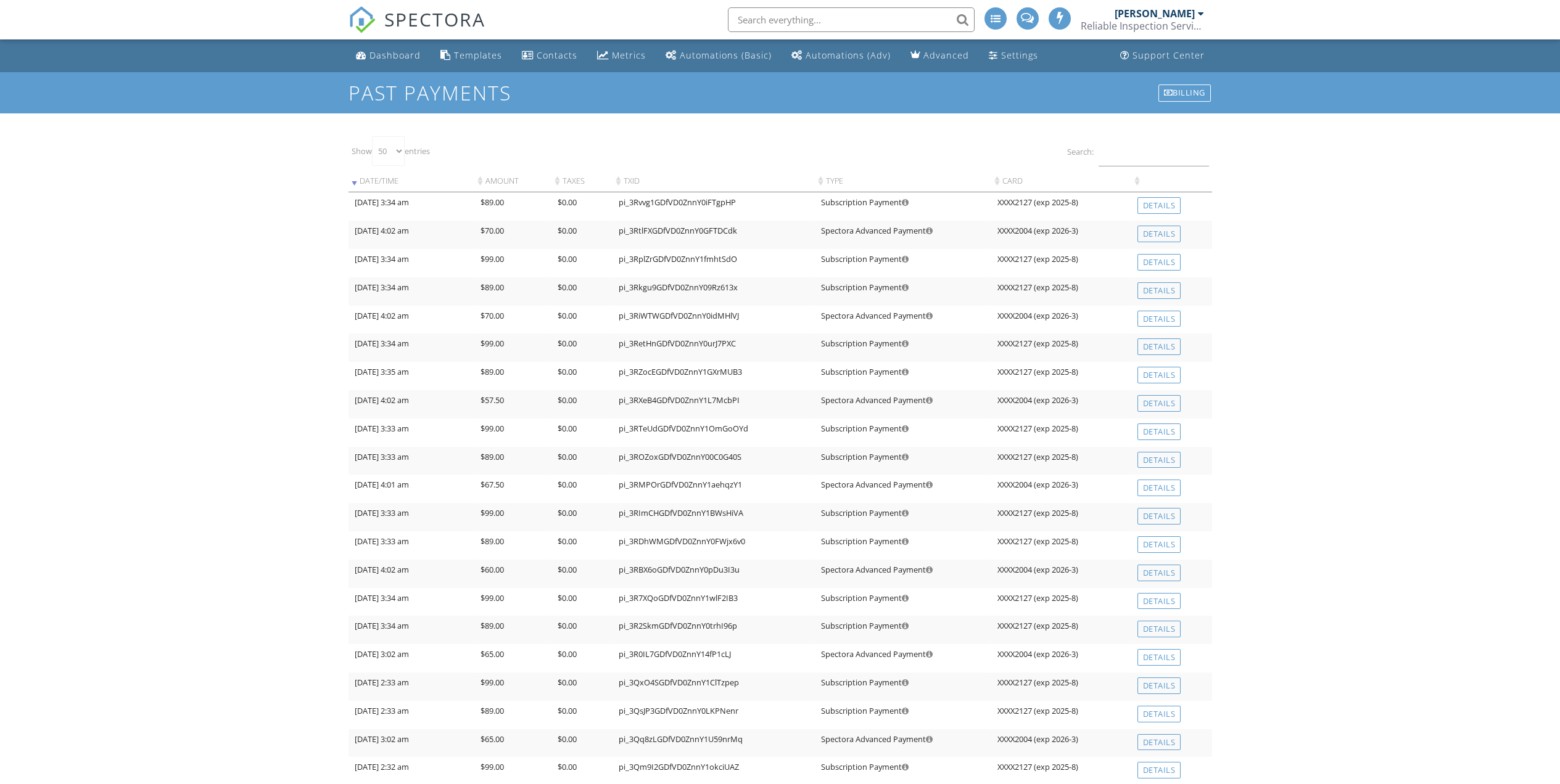
select select "50"
click at [1175, 97] on div "Billing" at bounding box center [1184, 93] width 53 height 17
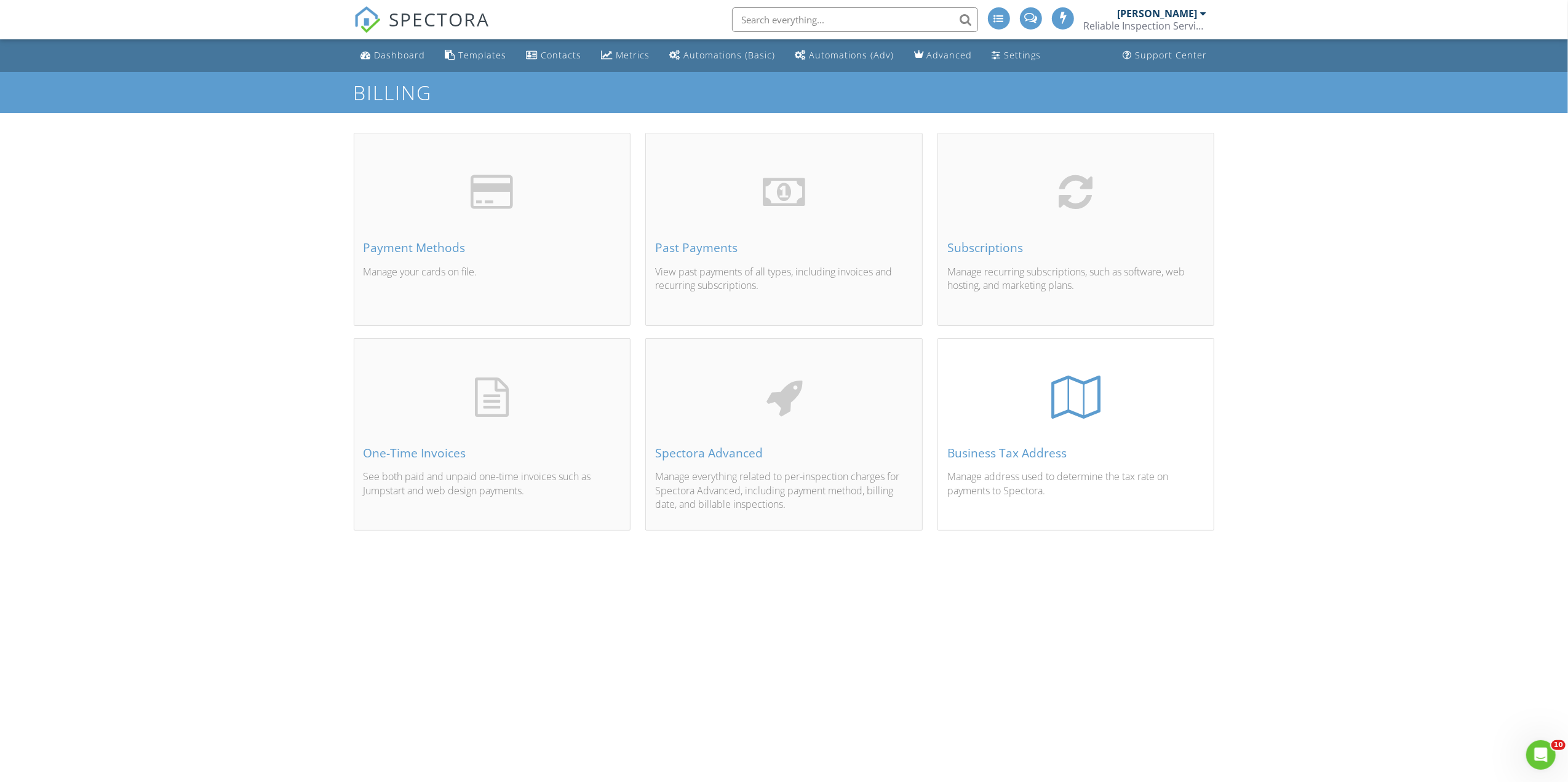
click at [996, 407] on div at bounding box center [1075, 397] width 257 height 40
click at [1117, 16] on div "[PERSON_NAME]" at bounding box center [1157, 14] width 80 height 12
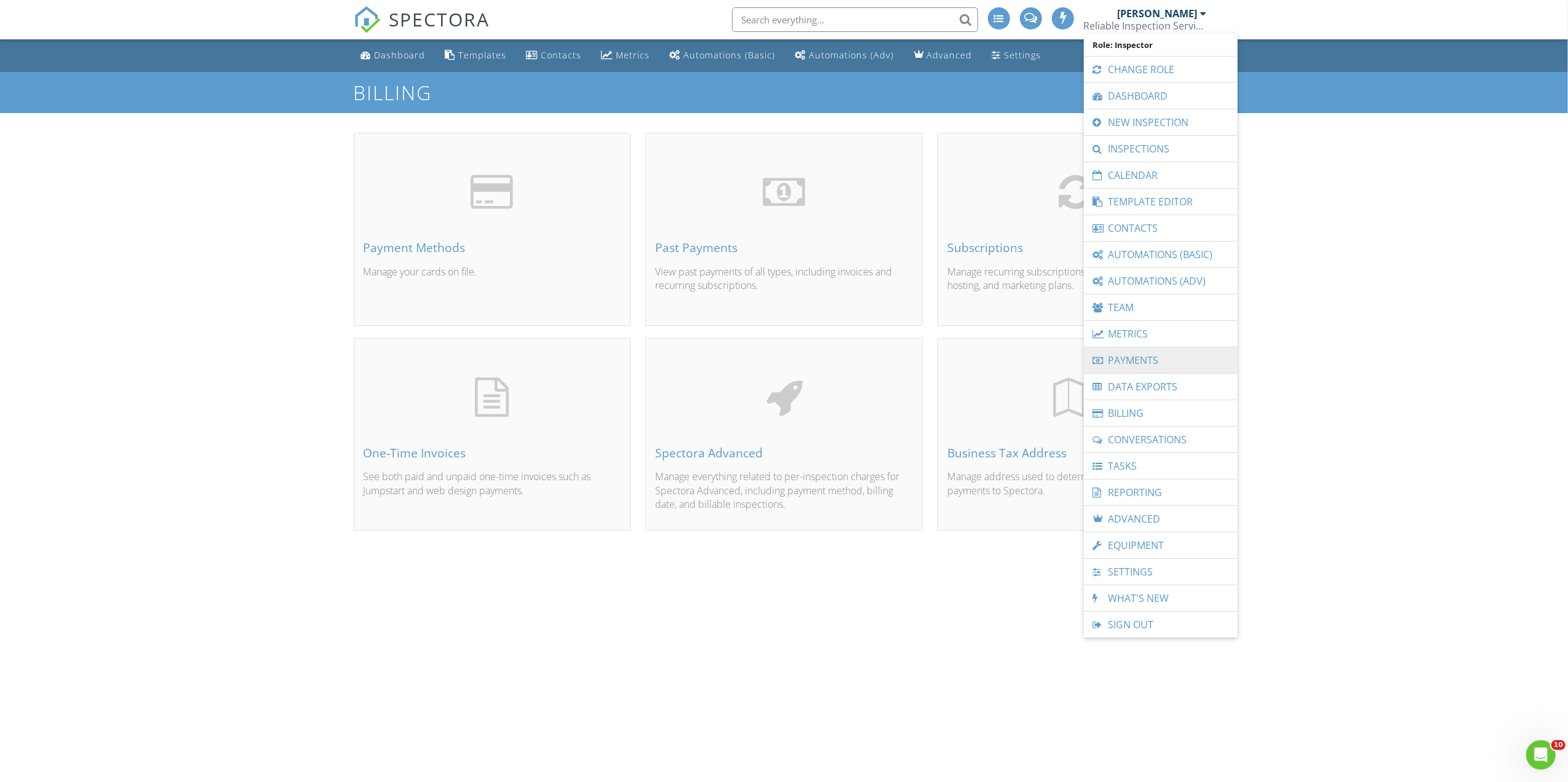
click at [1175, 362] on link "Payments" at bounding box center [1161, 360] width 141 height 26
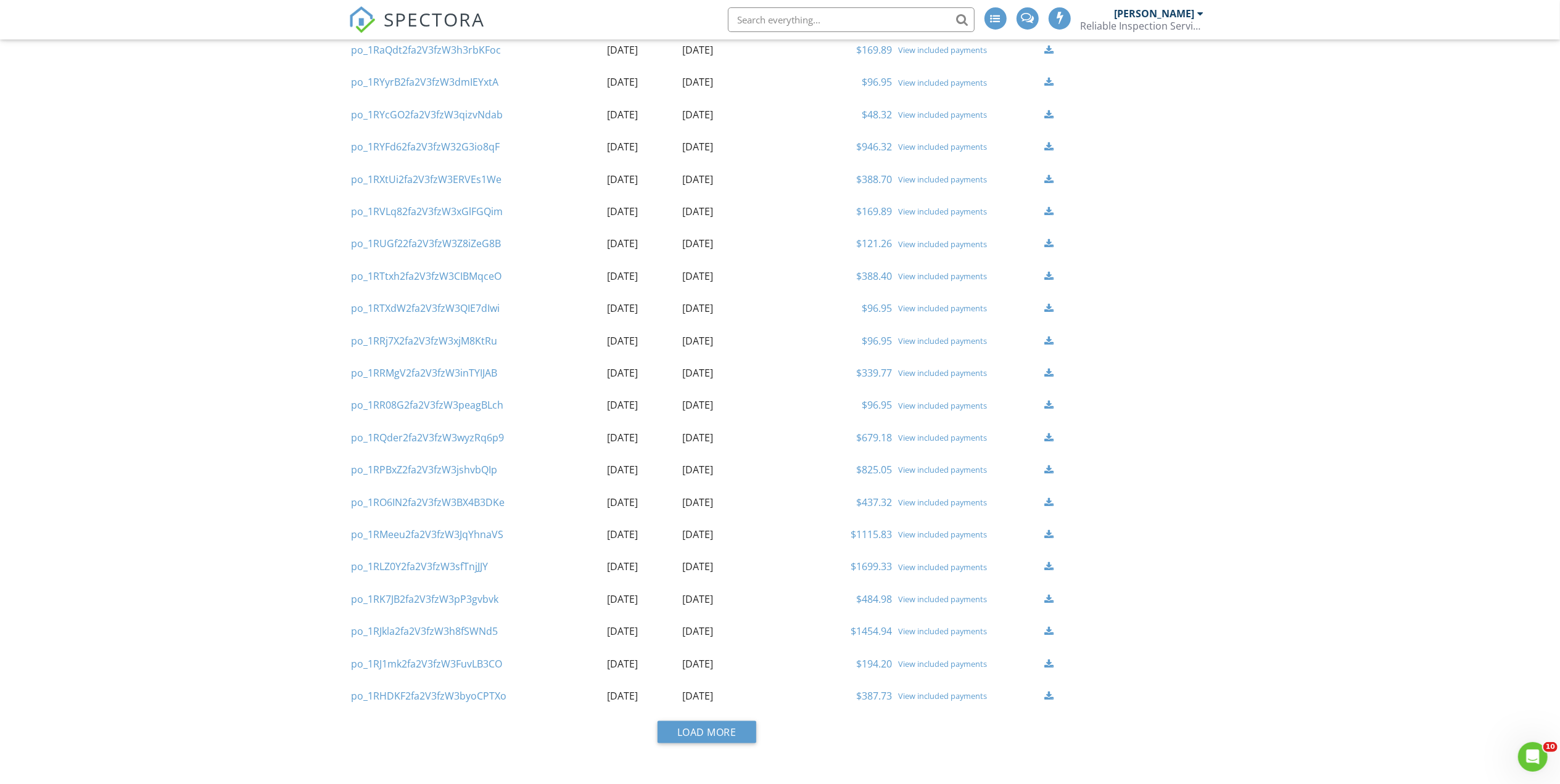
scroll to position [1069, 0]
click at [738, 728] on button "Load More" at bounding box center [706, 732] width 98 height 22
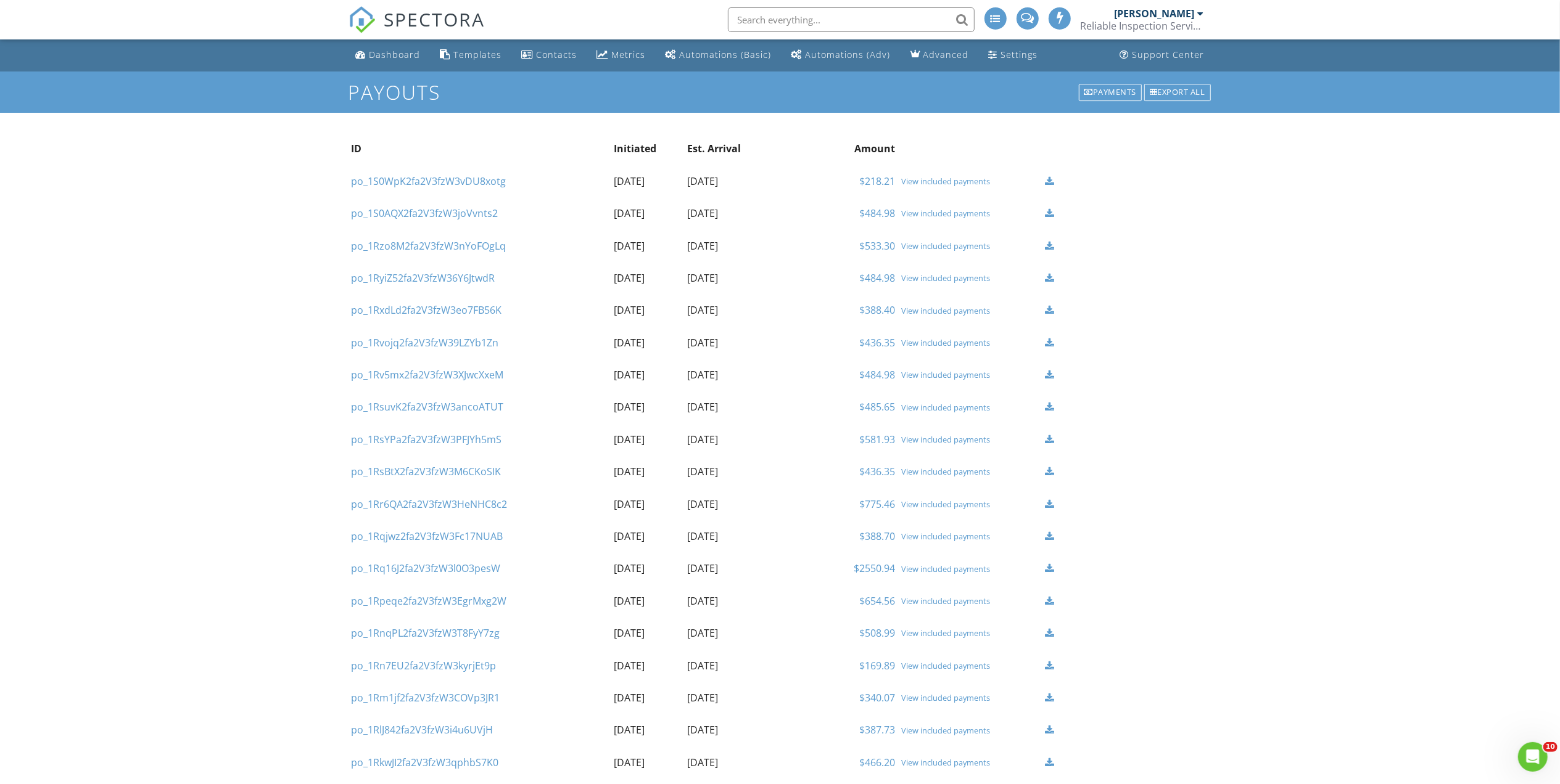
scroll to position [0, 0]
click at [1109, 88] on div "Payments" at bounding box center [1111, 93] width 64 height 17
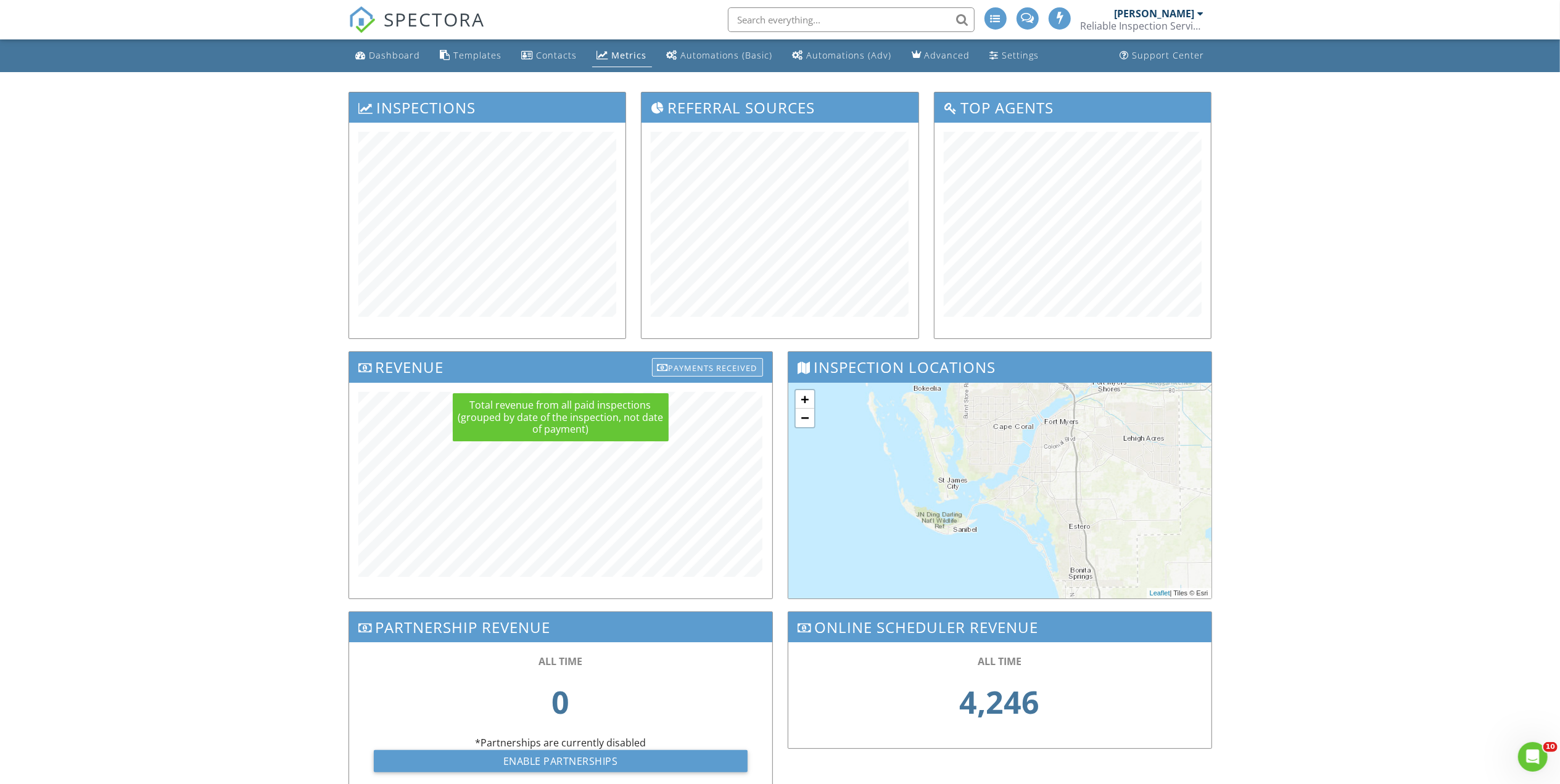
click at [703, 366] on div "Payments Received" at bounding box center [707, 368] width 111 height 19
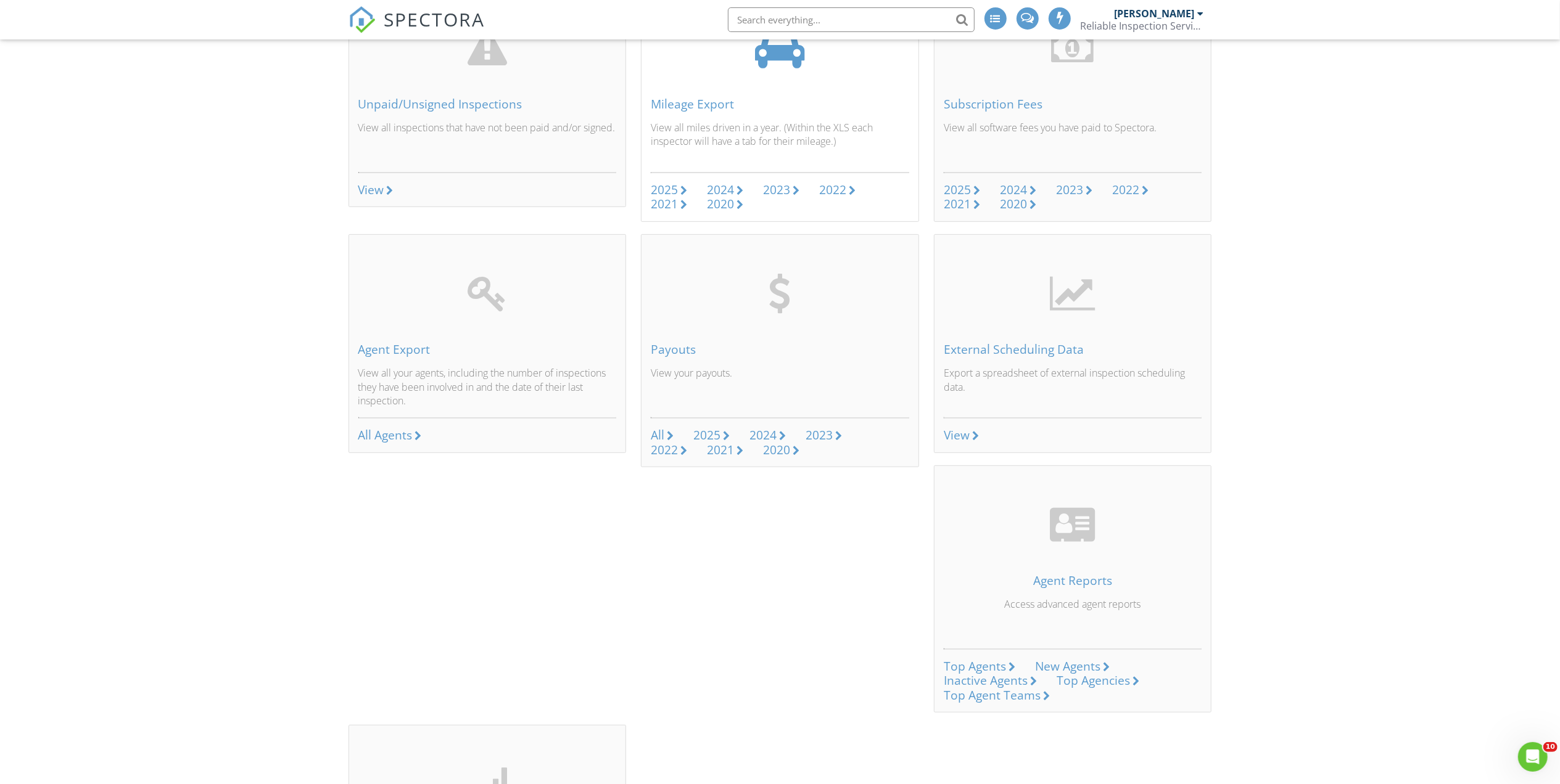
scroll to position [411, 0]
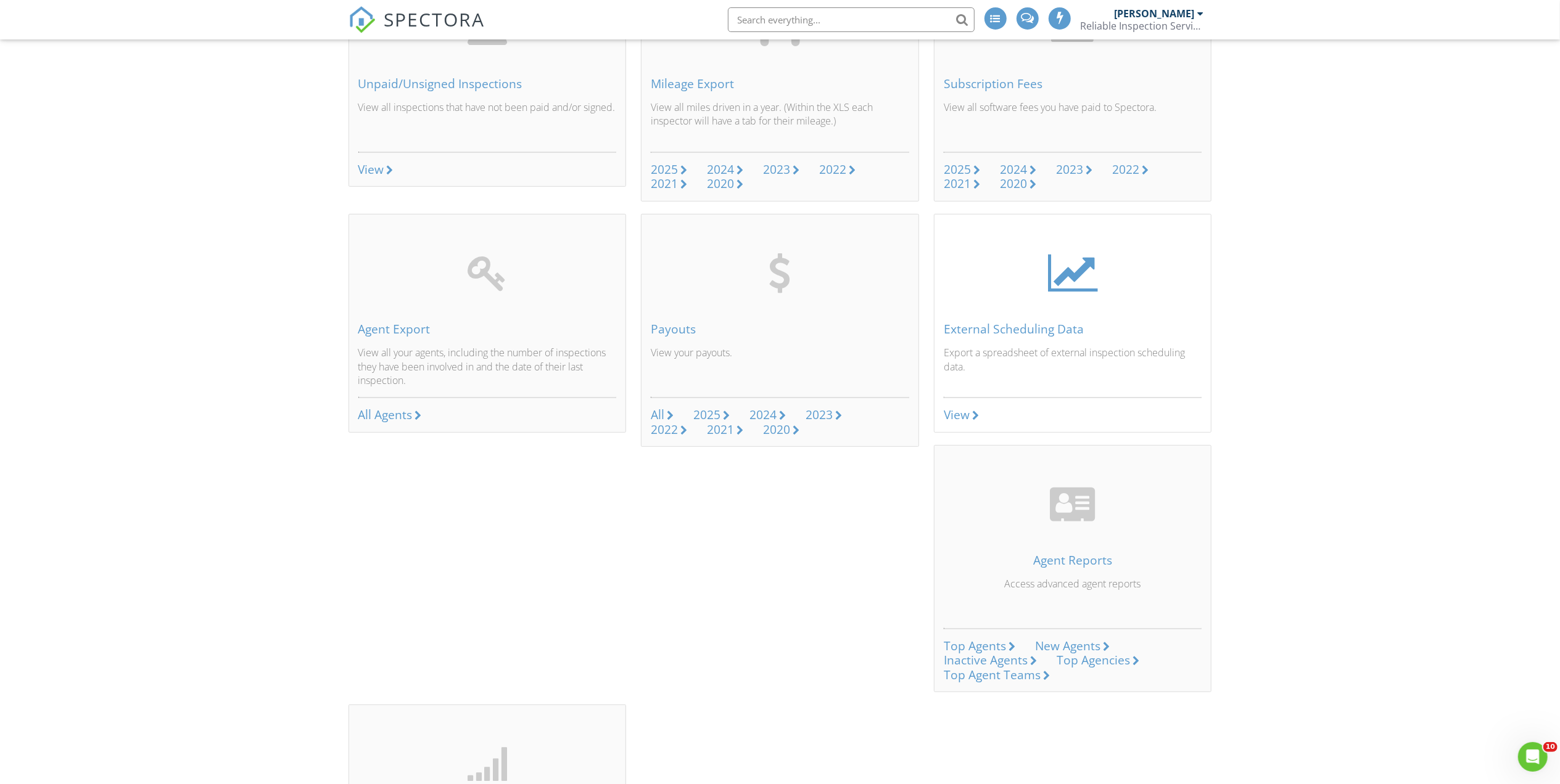
click at [963, 423] on div "View" at bounding box center [956, 415] width 26 height 17
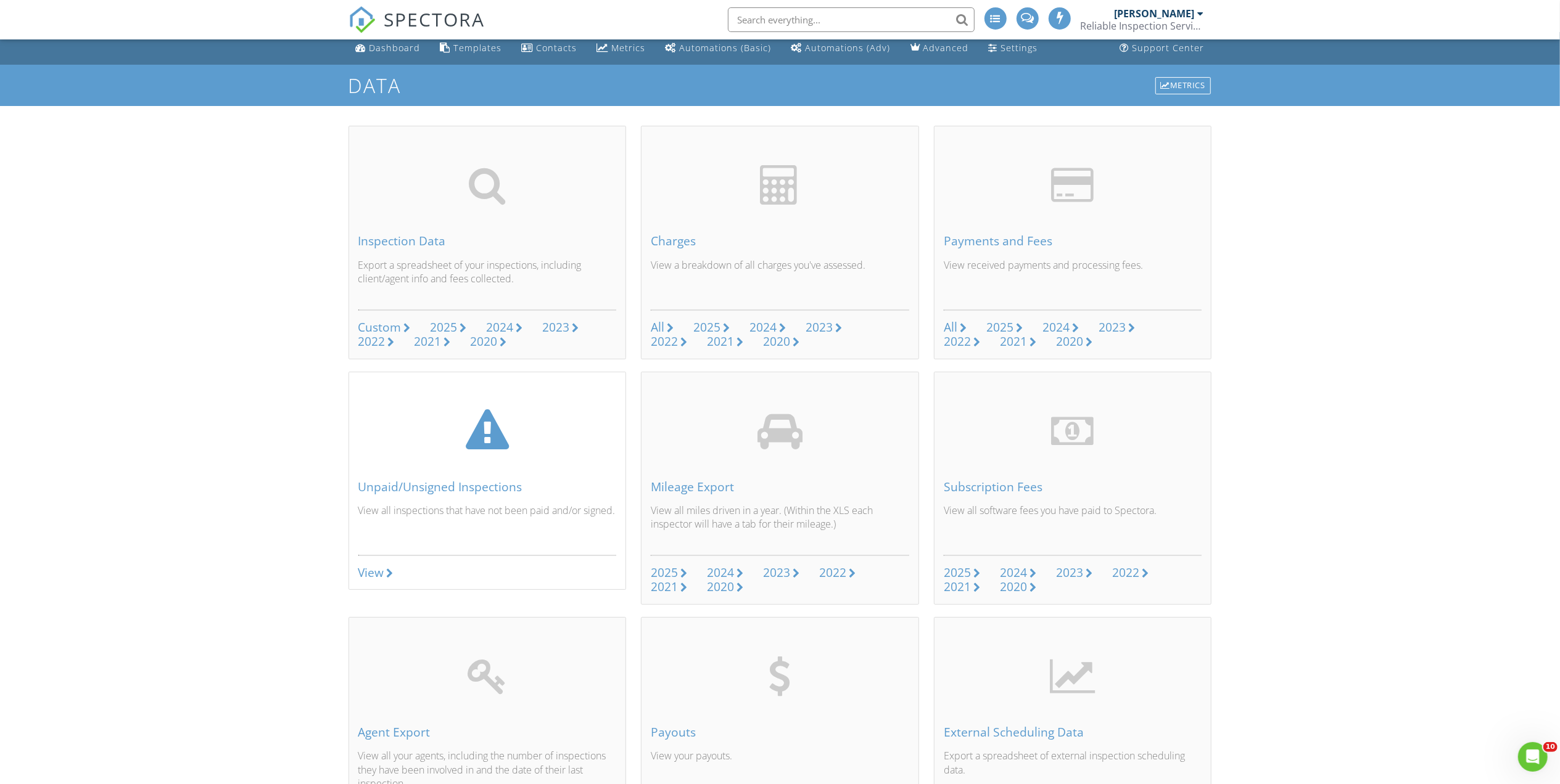
scroll to position [0, 0]
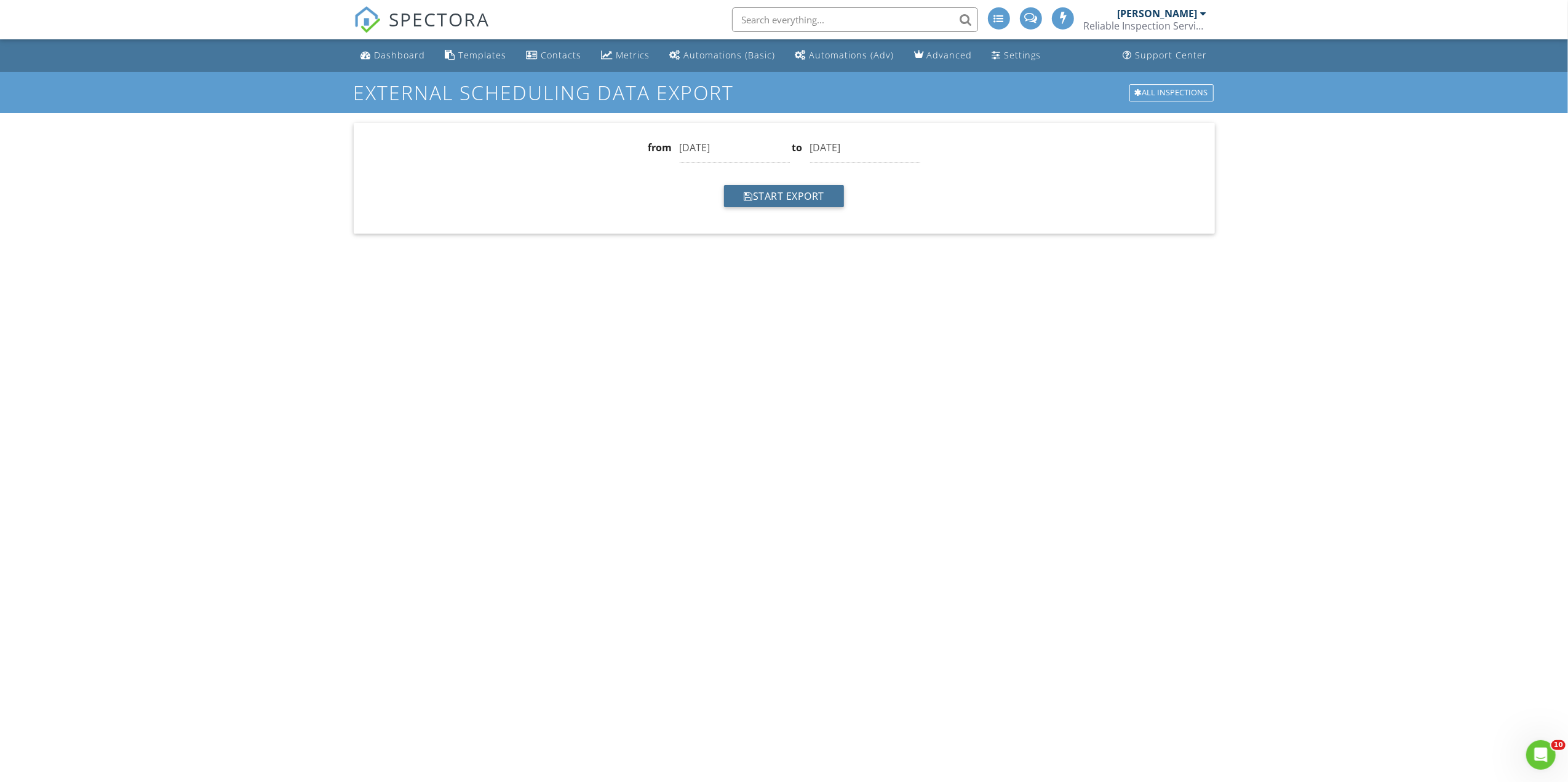
click at [775, 199] on button "Start Export" at bounding box center [784, 196] width 120 height 22
